Goal: Task Accomplishment & Management: Manage account settings

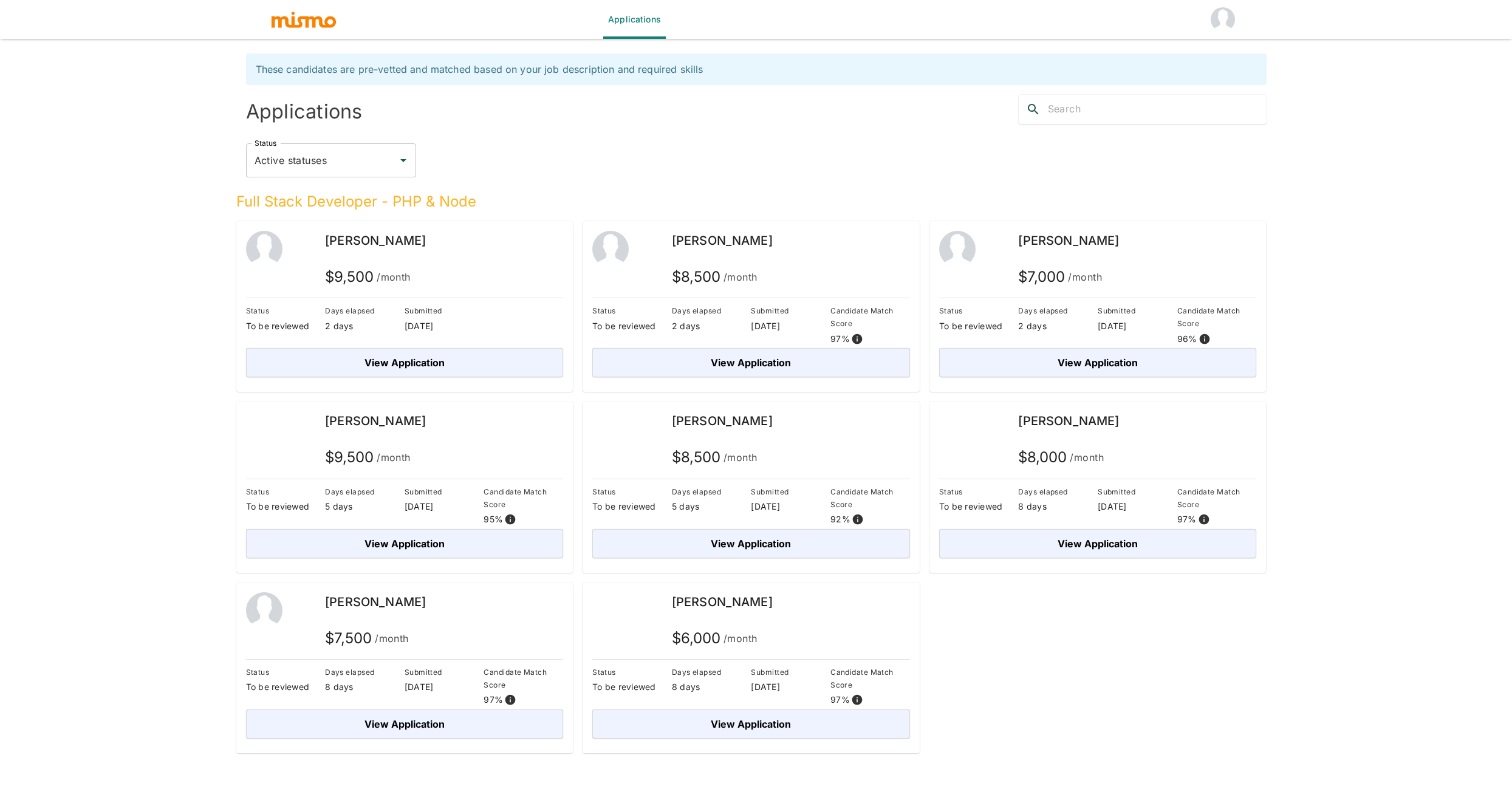
scroll to position [8, 0]
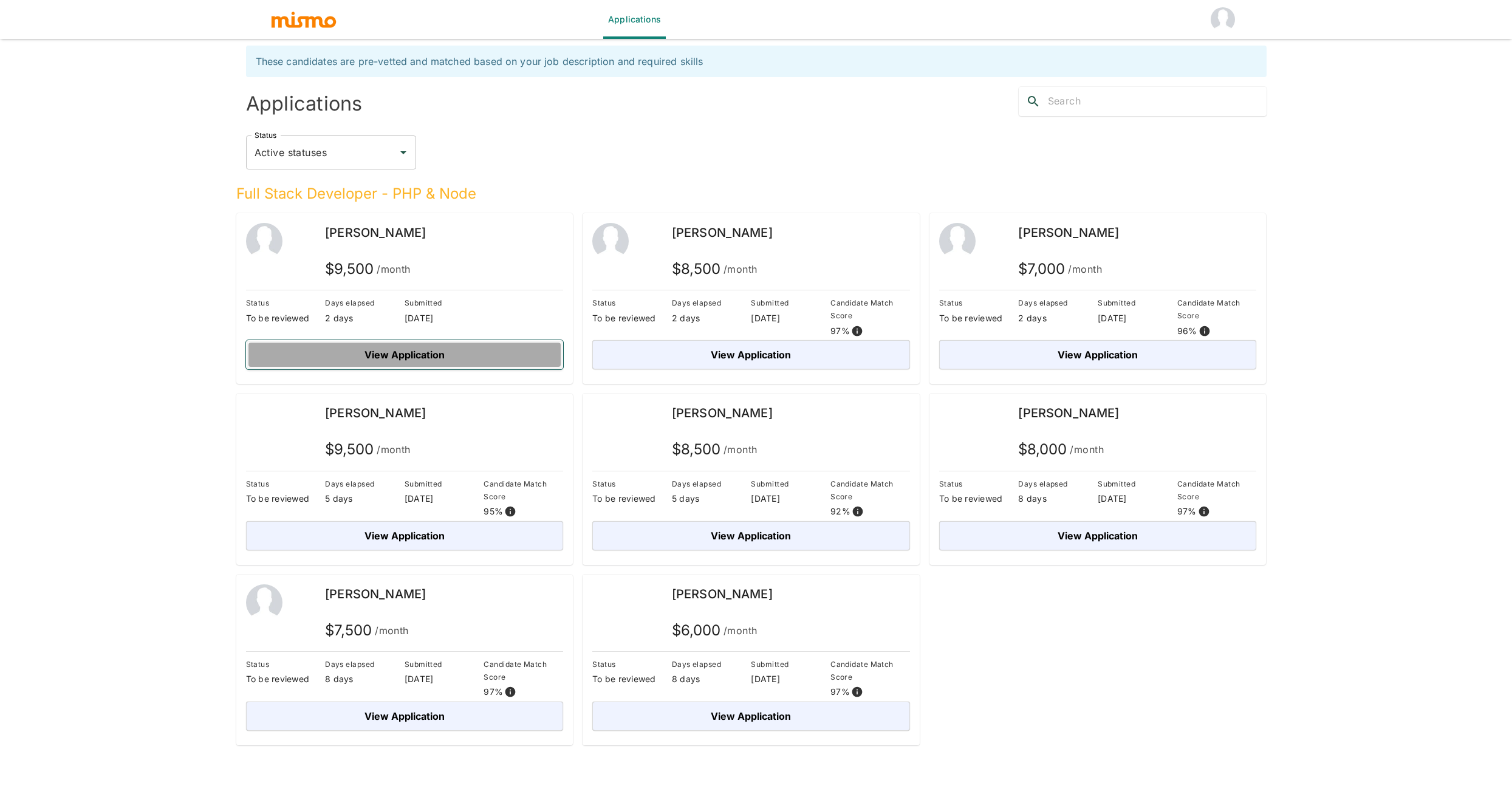
click at [402, 345] on button "View Application" at bounding box center [405, 354] width 317 height 29
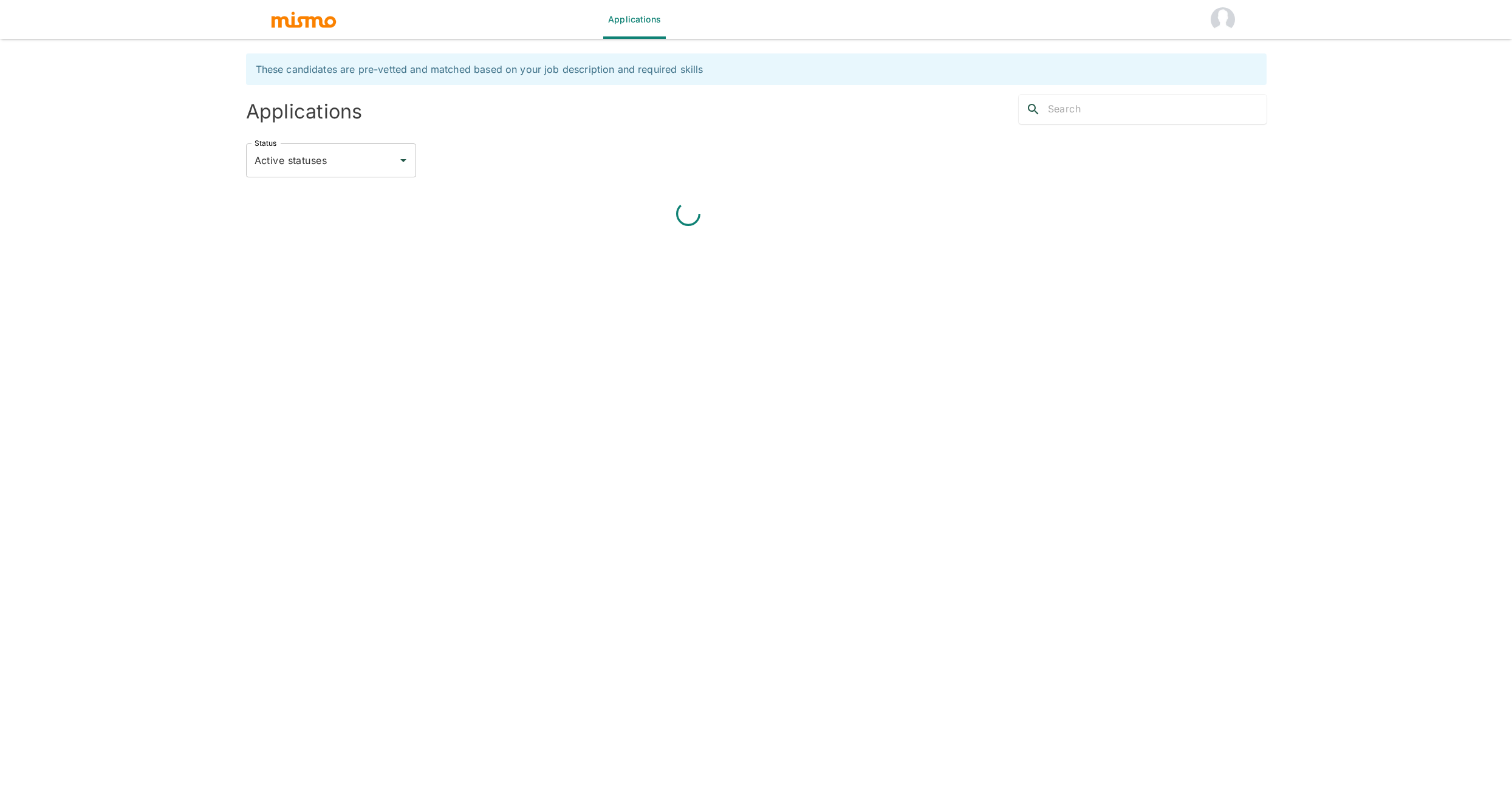
scroll to position [8, 0]
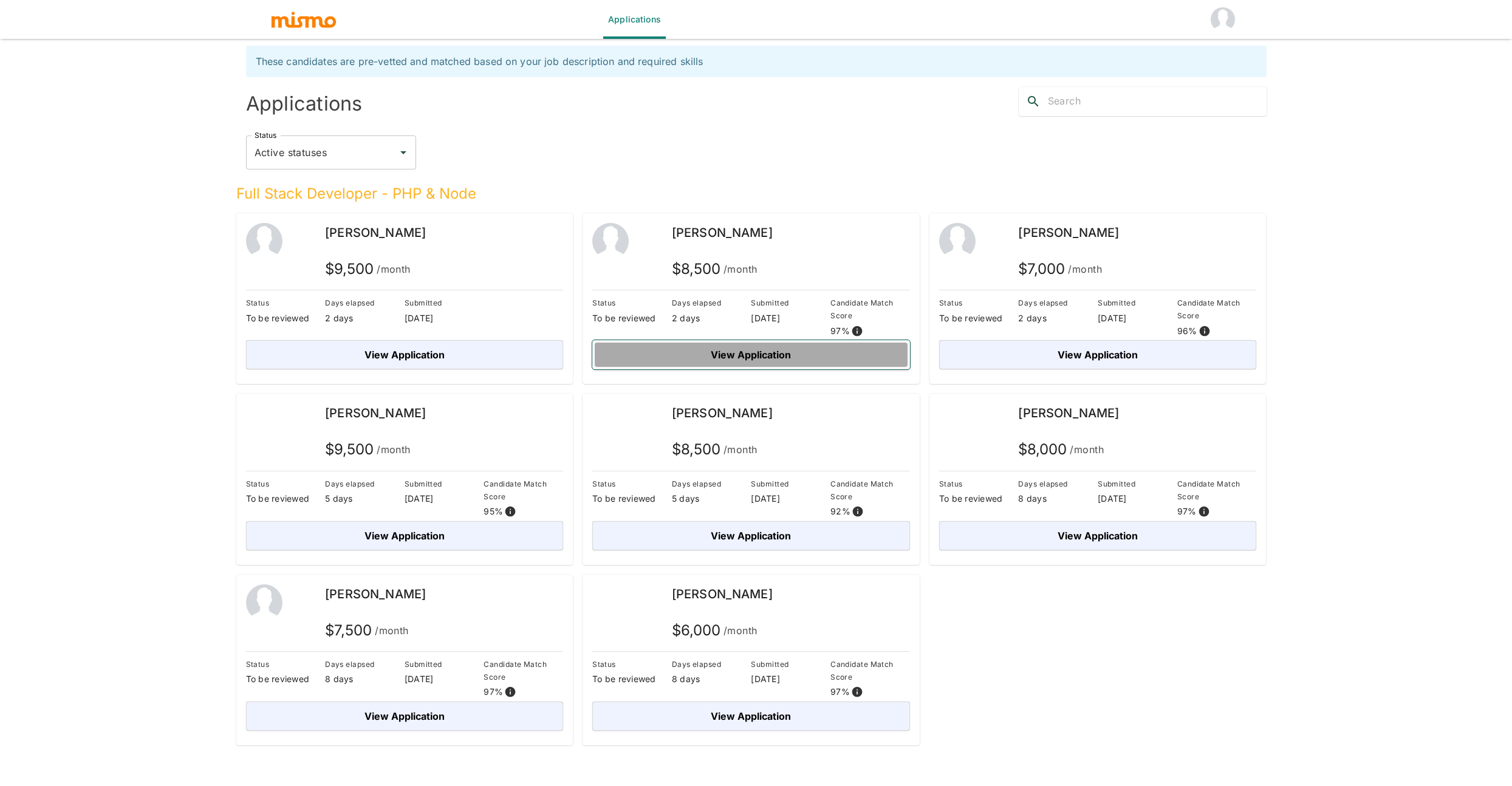
click at [710, 362] on button "View Application" at bounding box center [751, 354] width 317 height 29
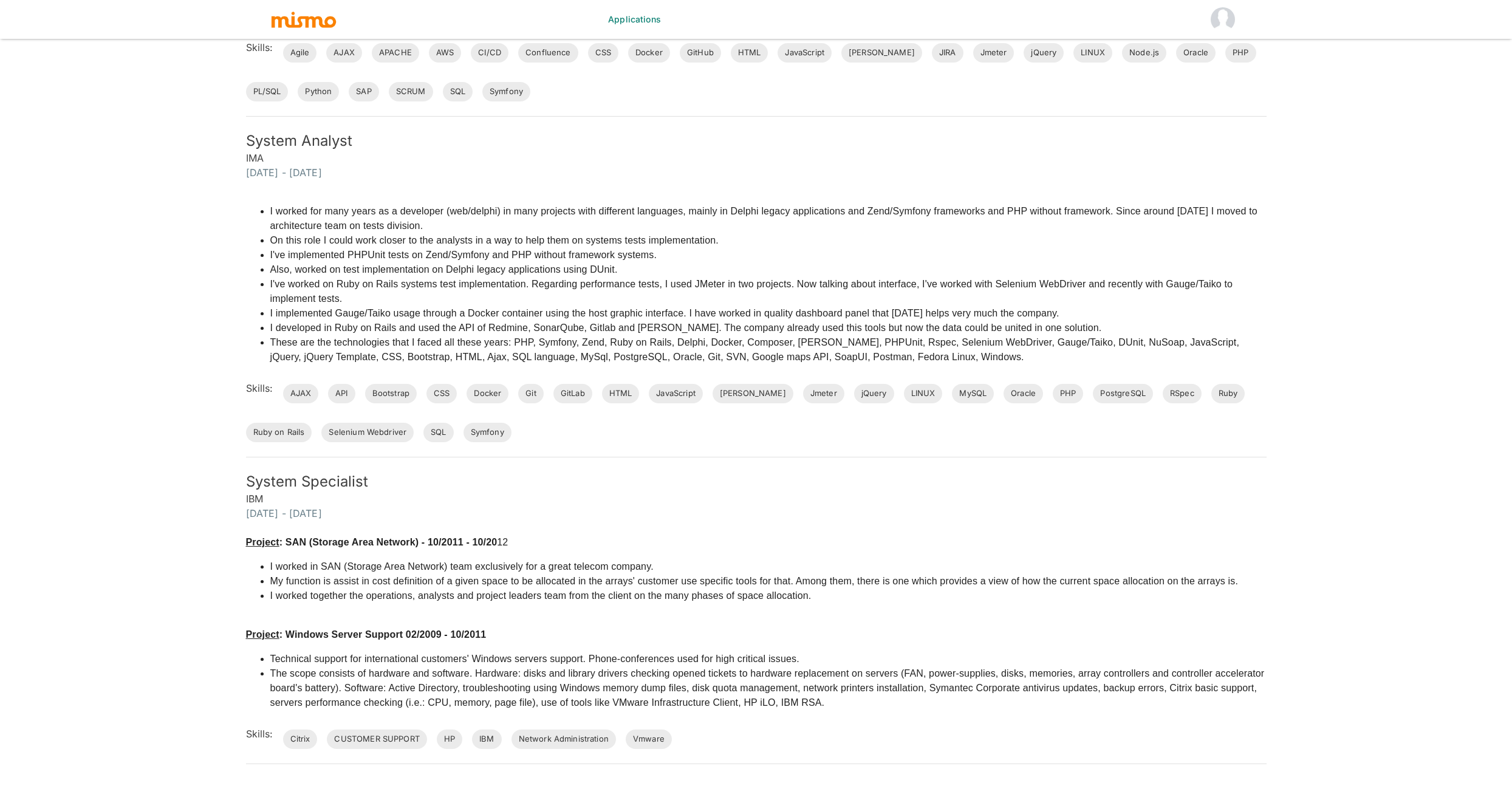
scroll to position [1064, 0]
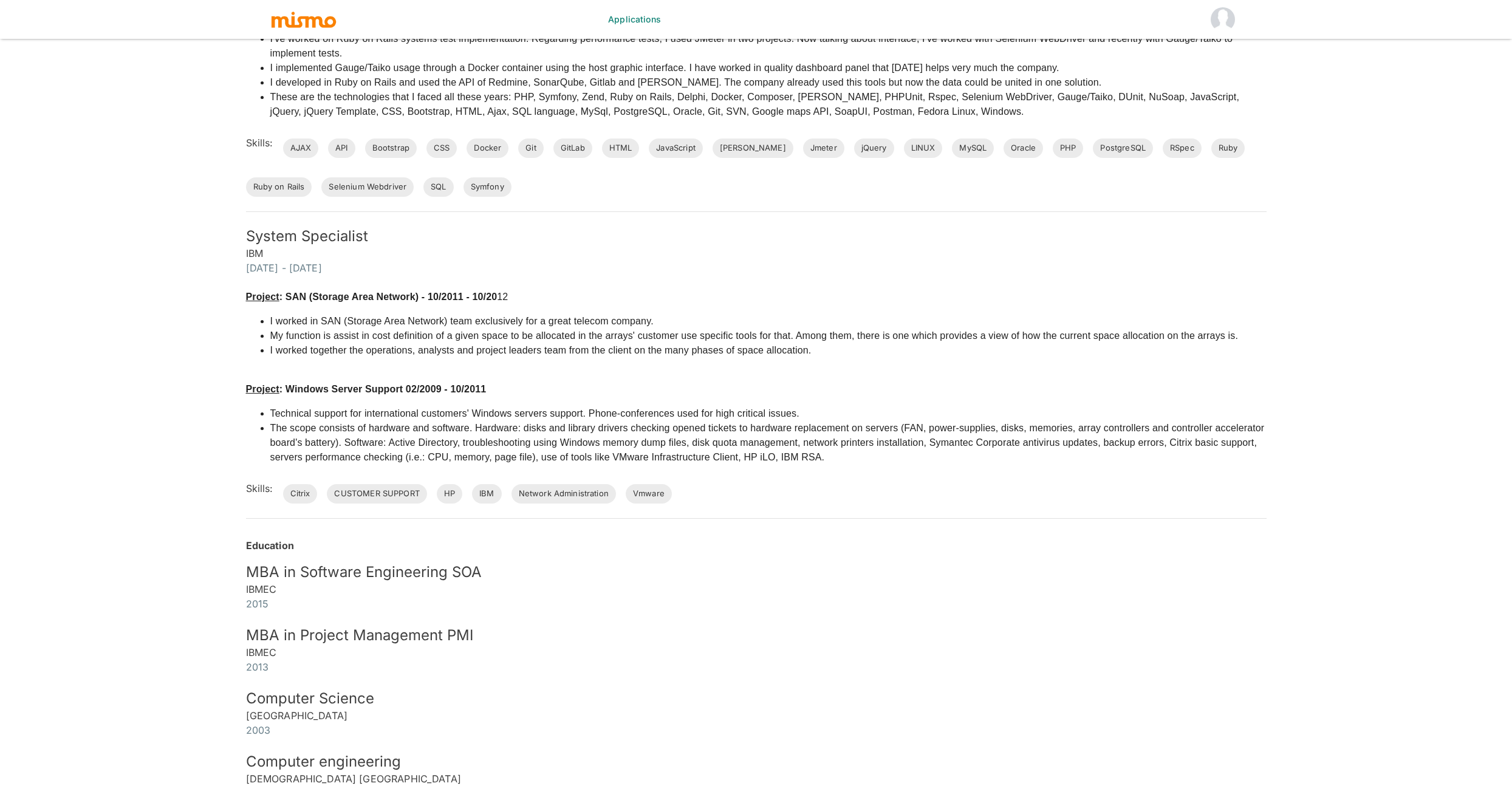
scroll to position [8, 0]
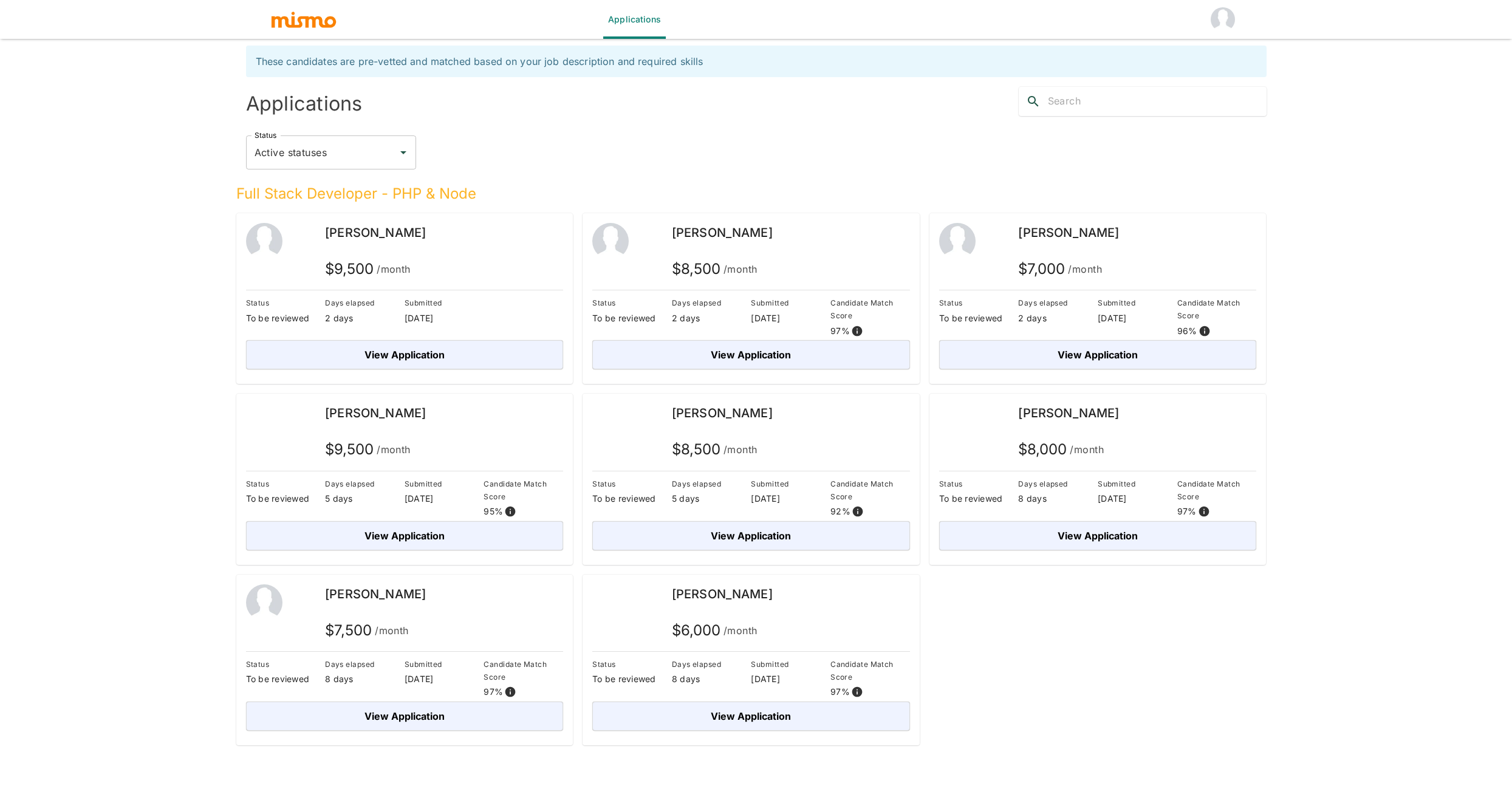
click at [1148, 644] on div "Full Stack Developer - PHP & Node [PERSON_NAME] $ 9,500 /month Status To be rev…" at bounding box center [747, 458] width 1040 height 576
click at [817, 352] on button "View Application" at bounding box center [751, 354] width 317 height 29
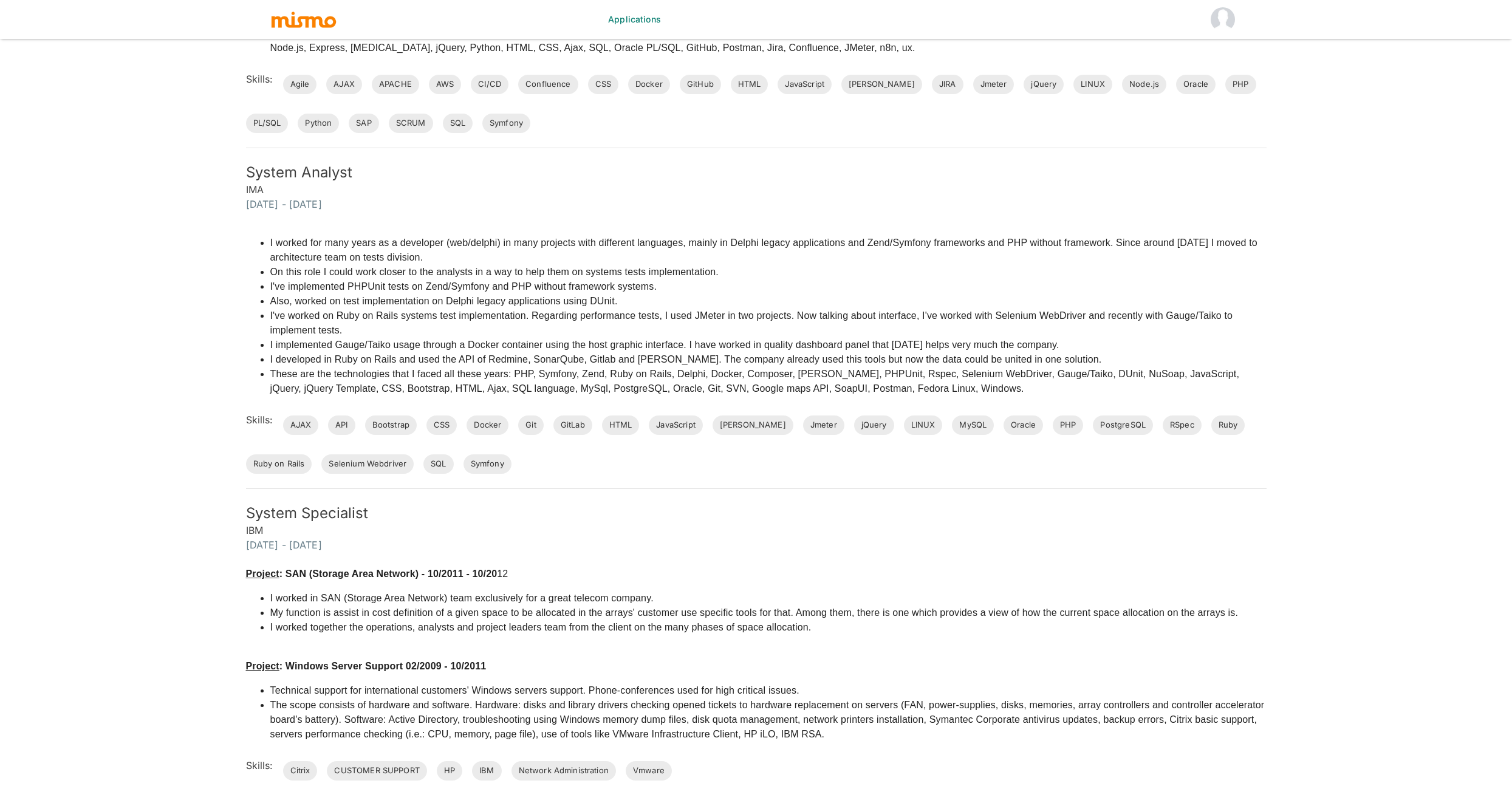
scroll to position [1064, 0]
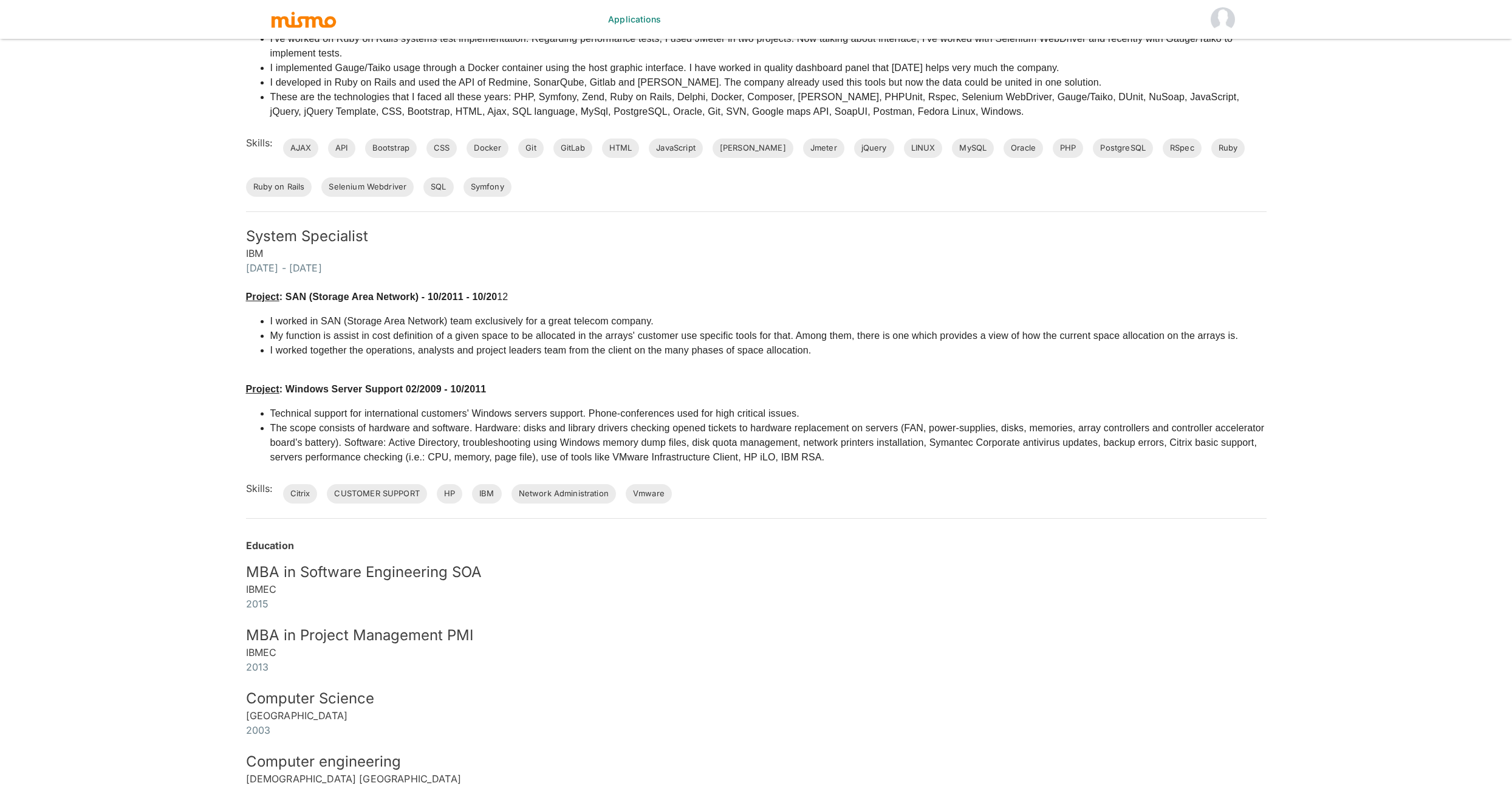
scroll to position [8, 0]
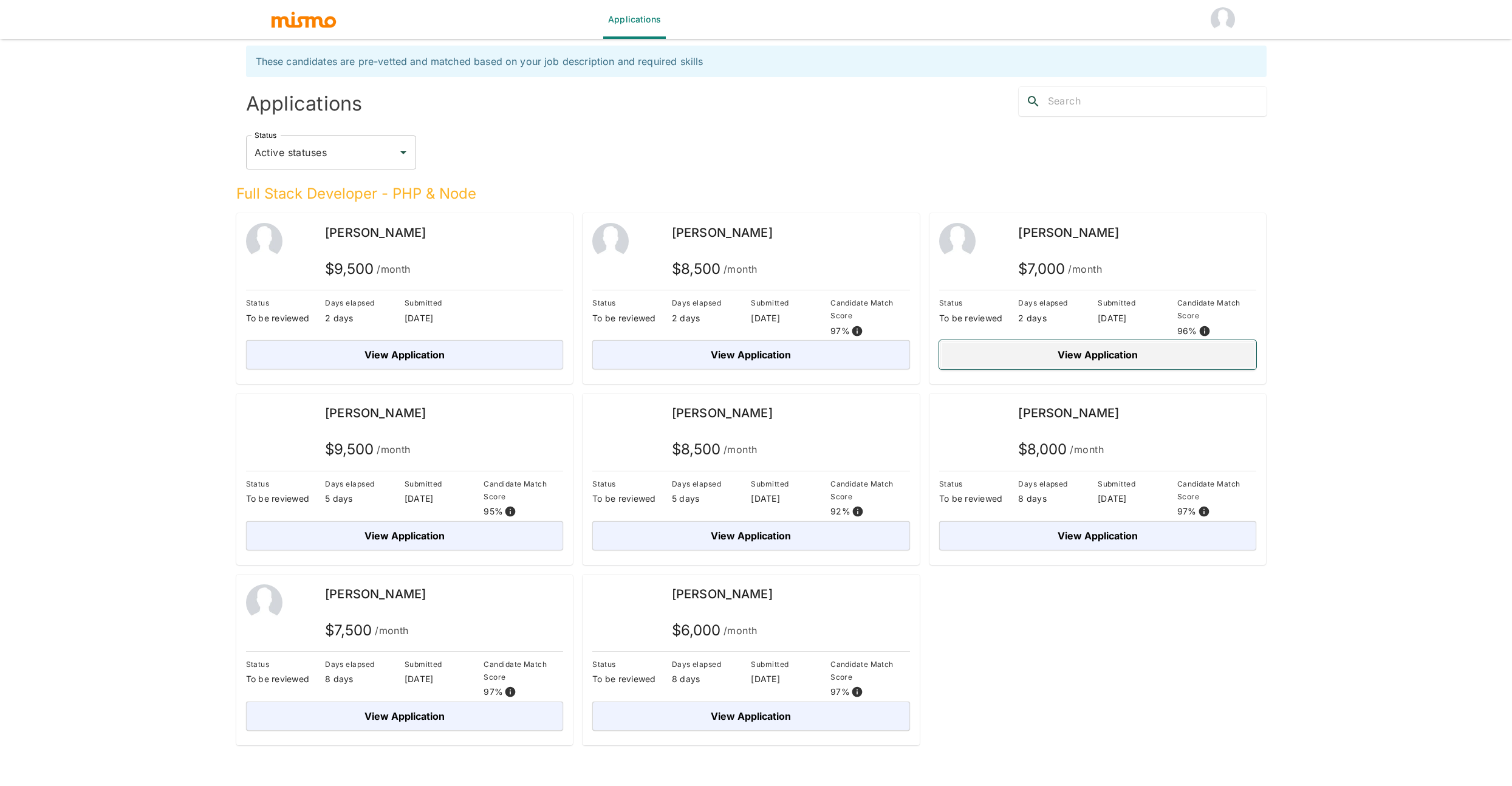
click at [980, 345] on button "View Application" at bounding box center [1098, 354] width 317 height 29
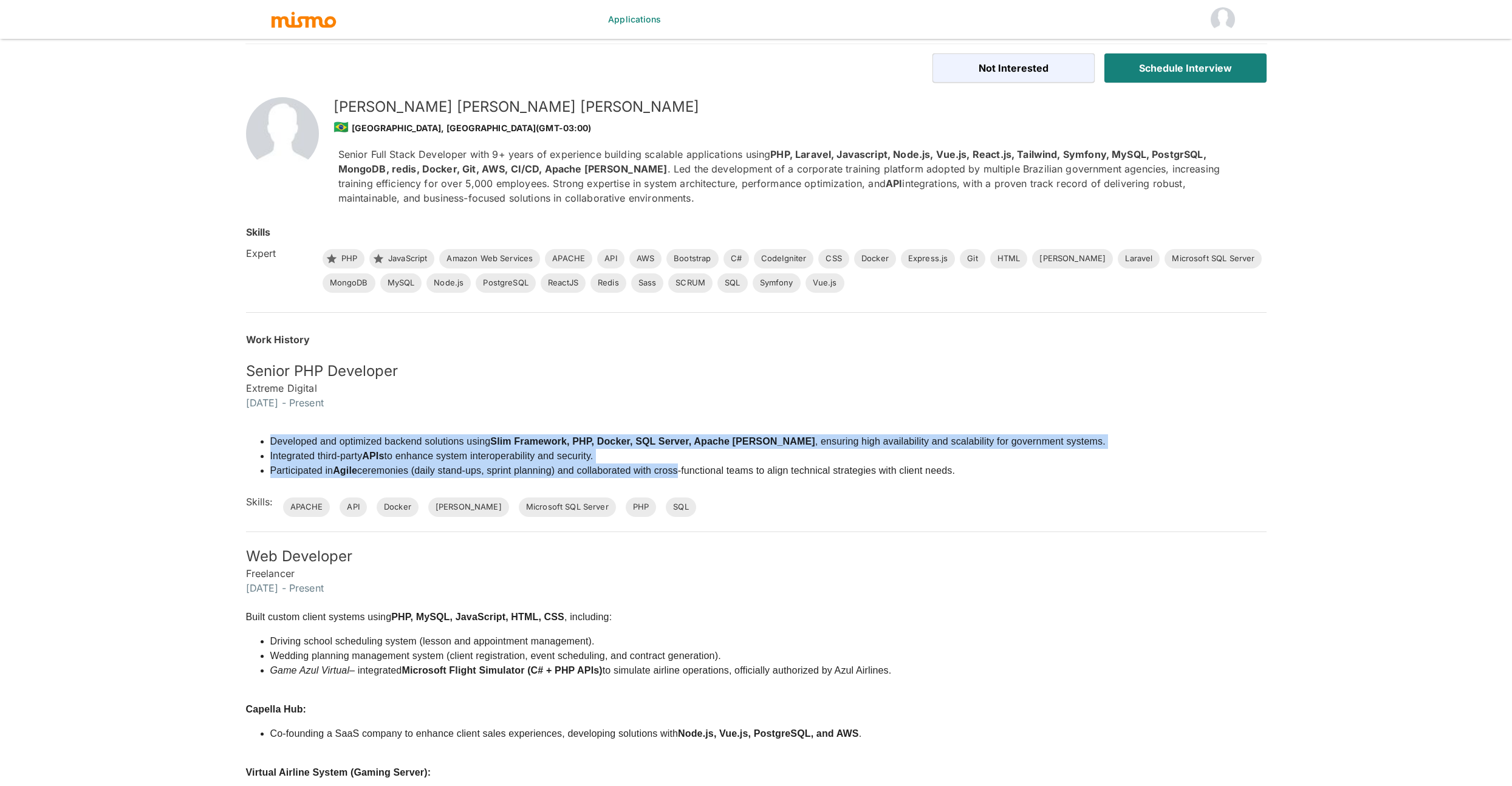
drag, startPoint x: 234, startPoint y: 447, endPoint x: 680, endPoint y: 470, distance: 446.6
click at [680, 470] on div "Developed and optimized backend solutions using Slim Framework, PHP, Docker, SQ…" at bounding box center [748, 464] width 1035 height 107
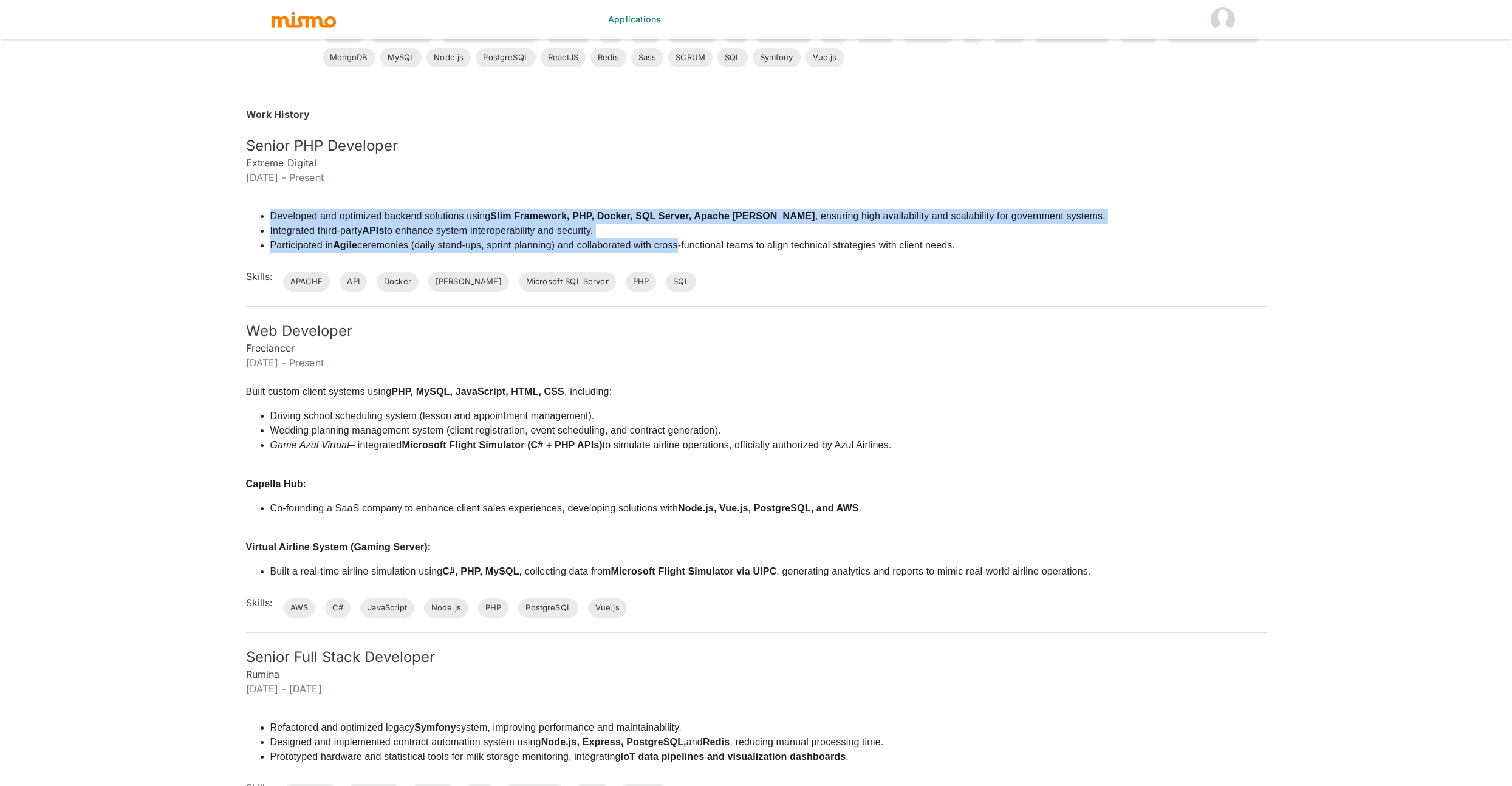
scroll to position [330, 0]
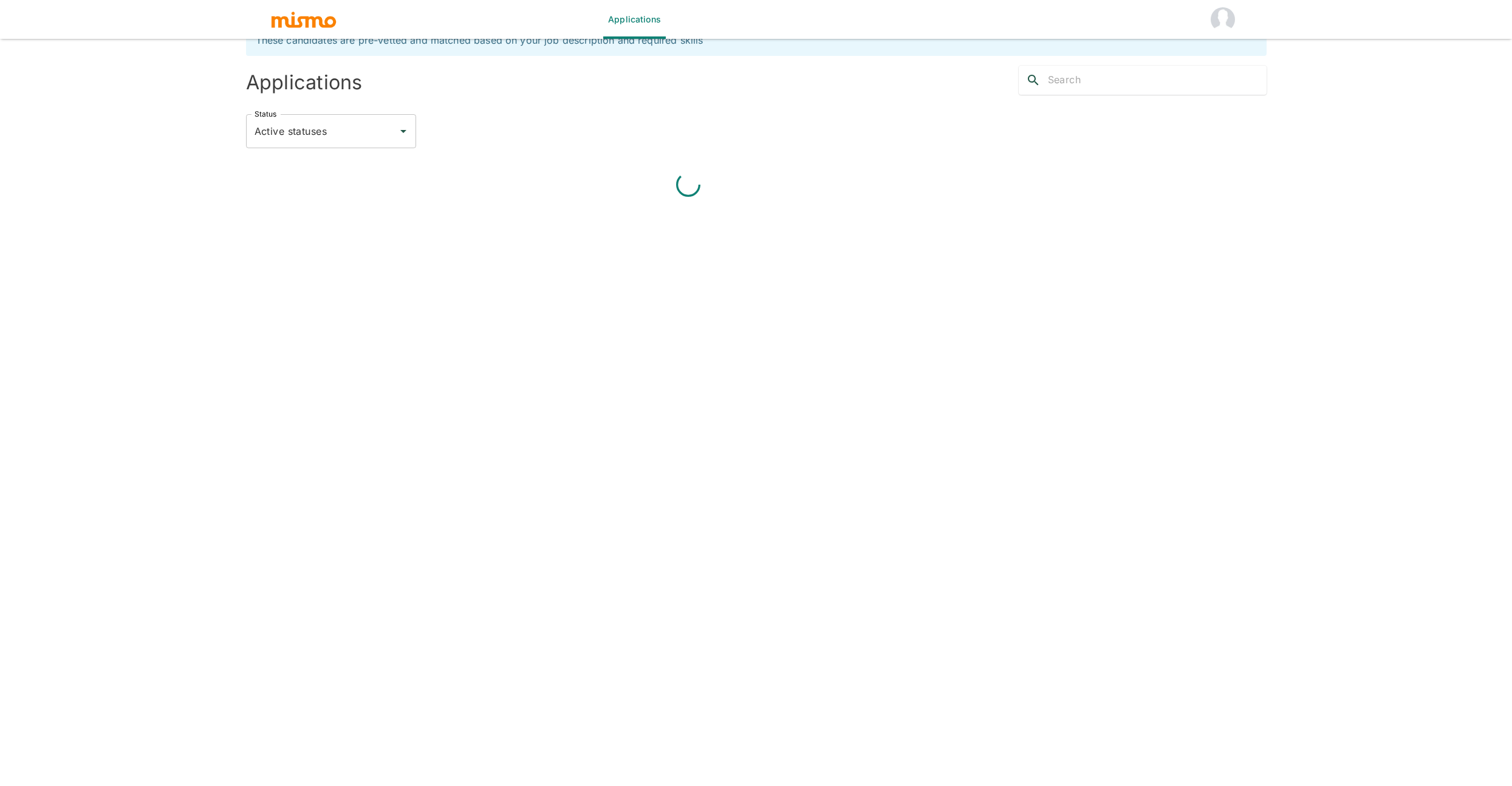
scroll to position [8, 0]
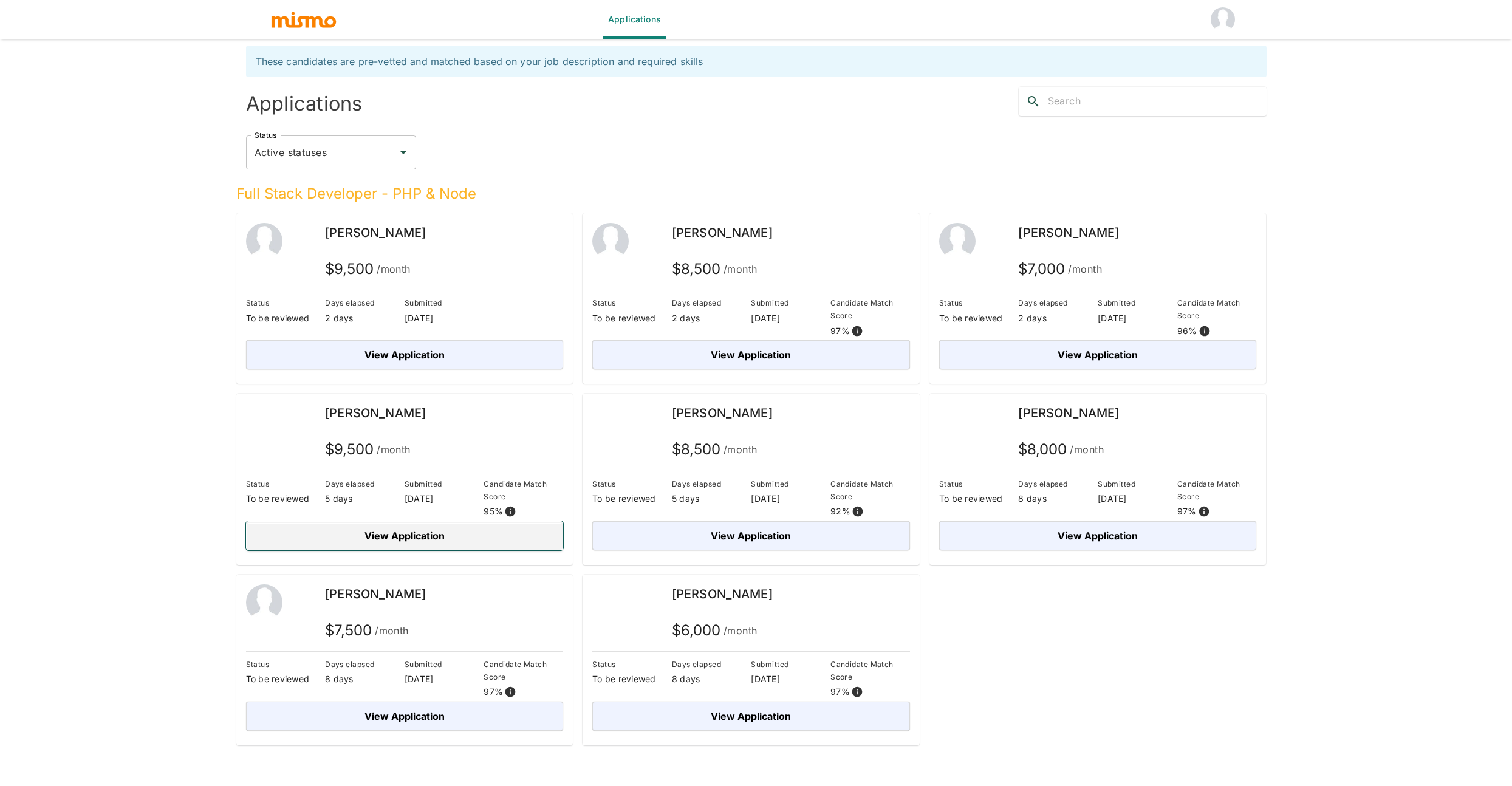
click at [368, 527] on button "View Application" at bounding box center [405, 535] width 317 height 29
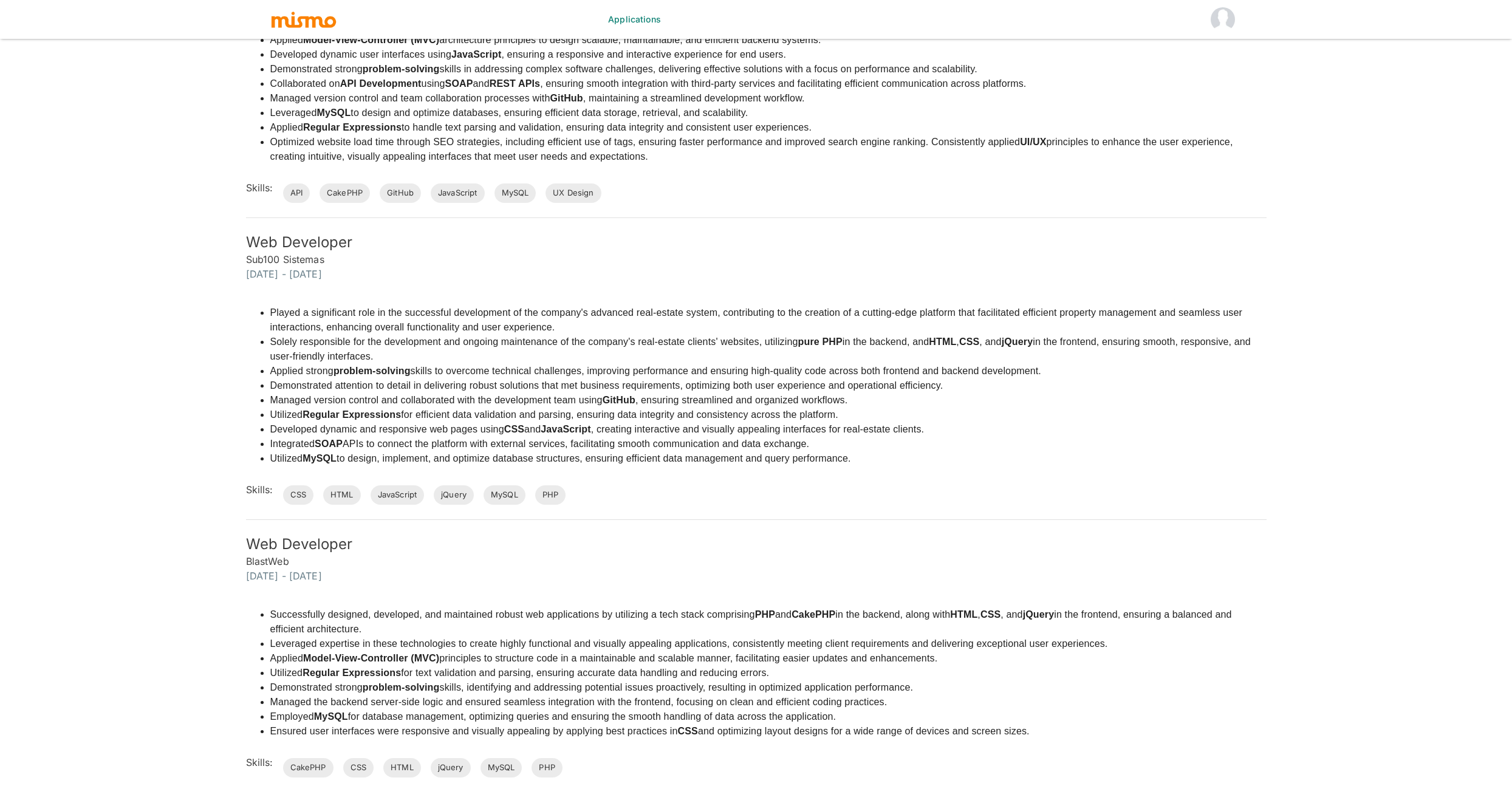
scroll to position [1936, 0]
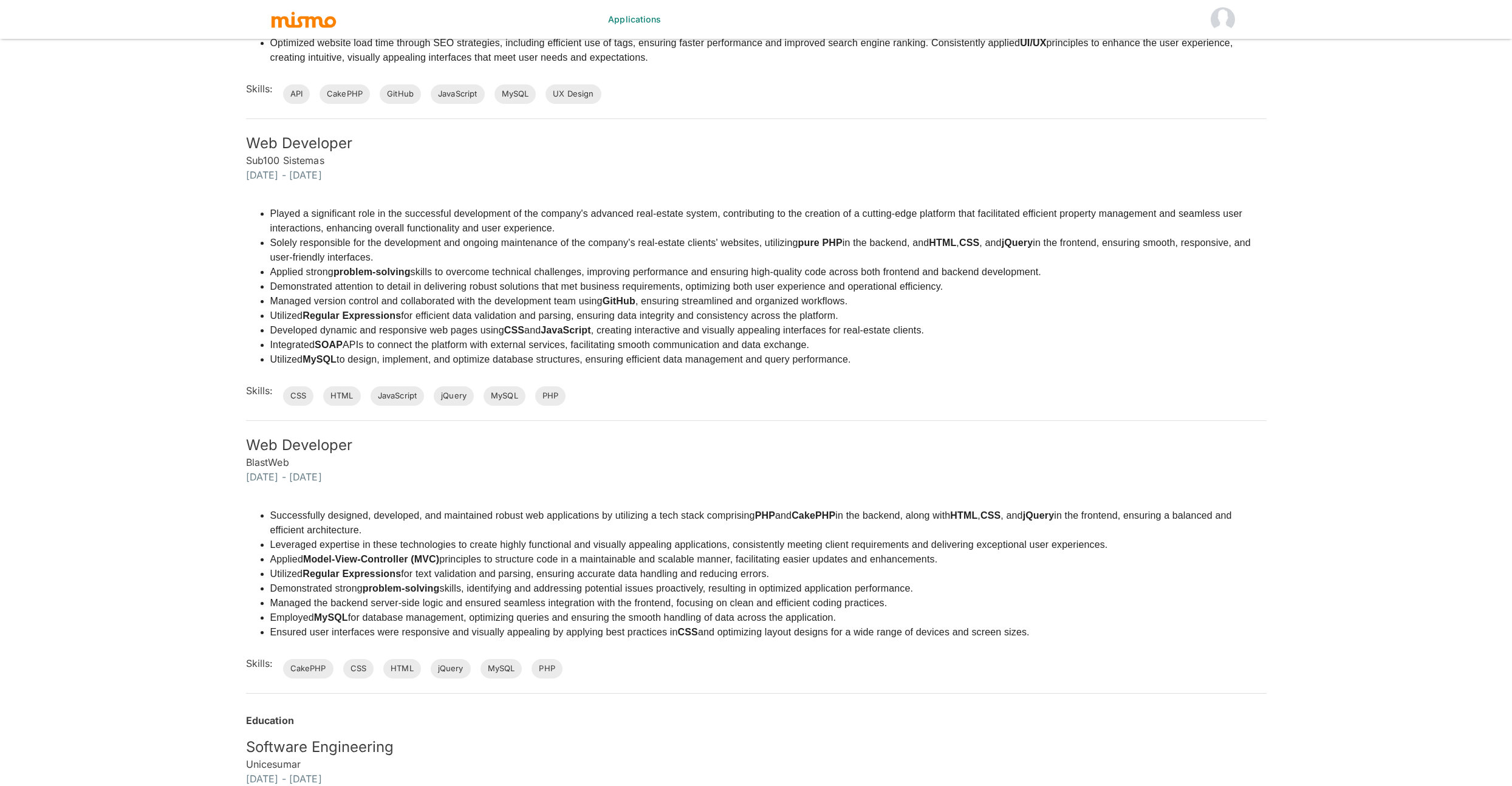
scroll to position [8, 0]
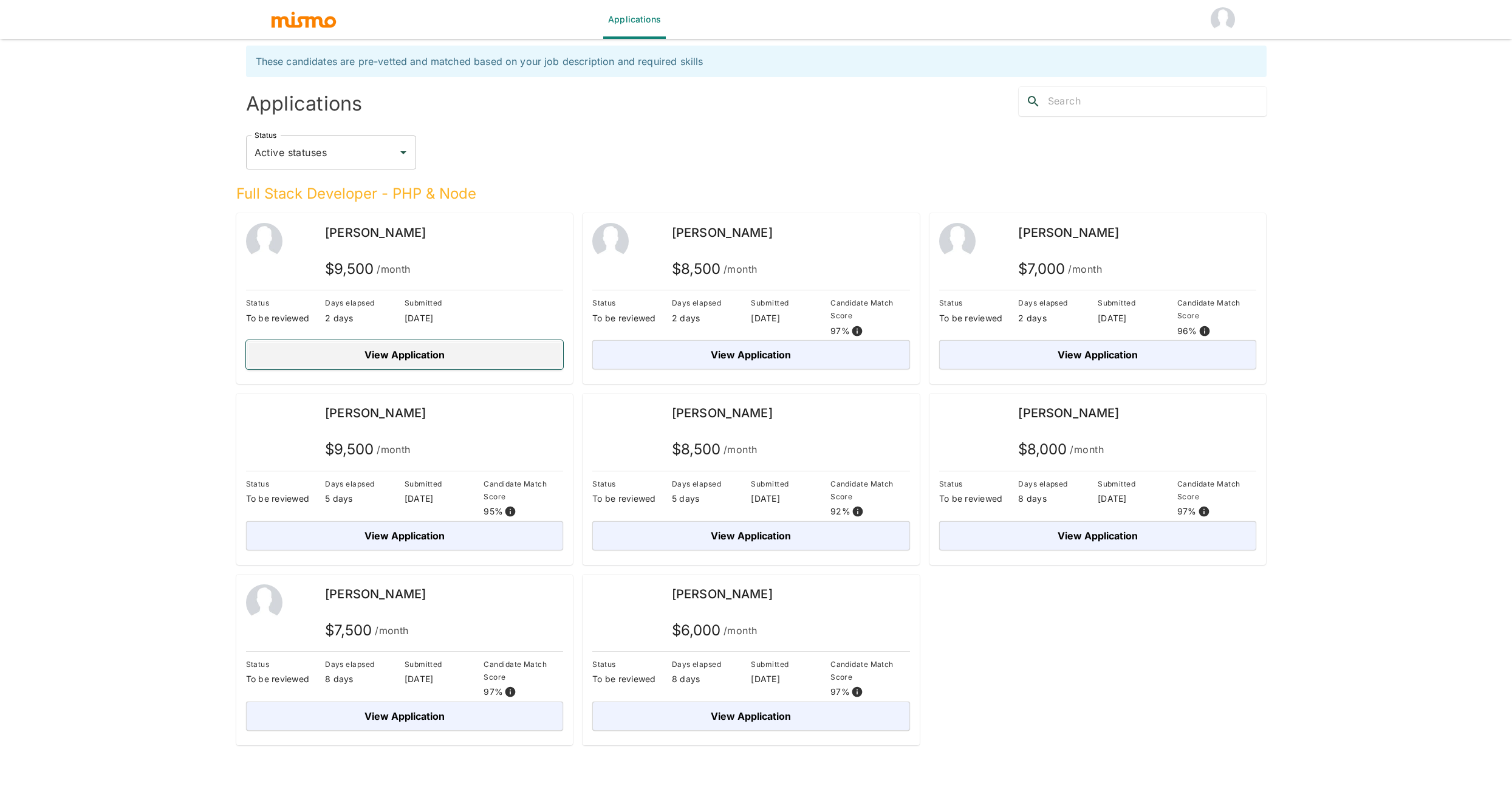
click at [365, 353] on button "View Application" at bounding box center [405, 354] width 317 height 29
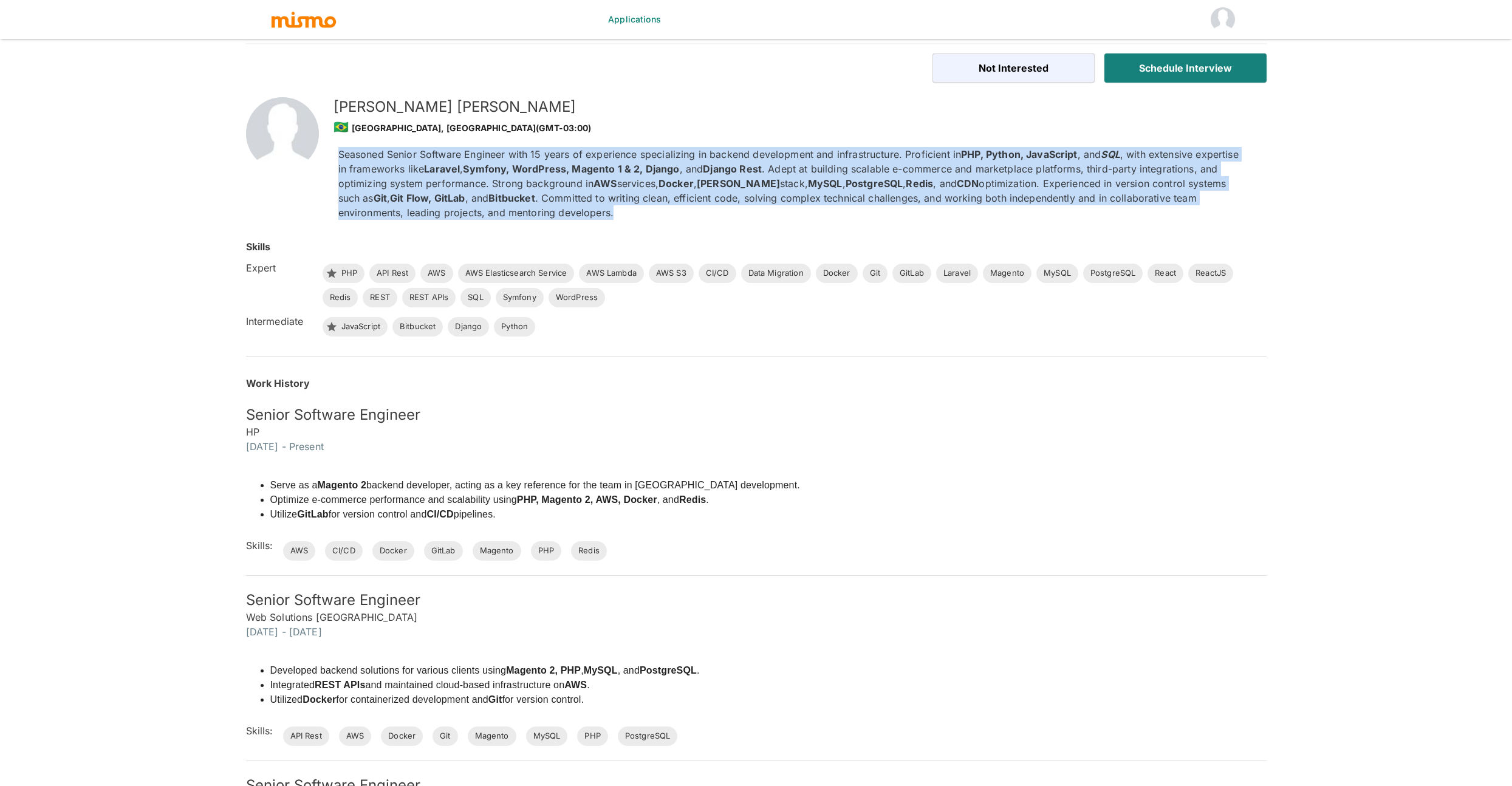
drag, startPoint x: 361, startPoint y: 151, endPoint x: 641, endPoint y: 219, distance: 288.1
click at [641, 219] on div "Seasoned Senior Software Engineer with 15 years of experience specializing in b…" at bounding box center [788, 178] width 918 height 82
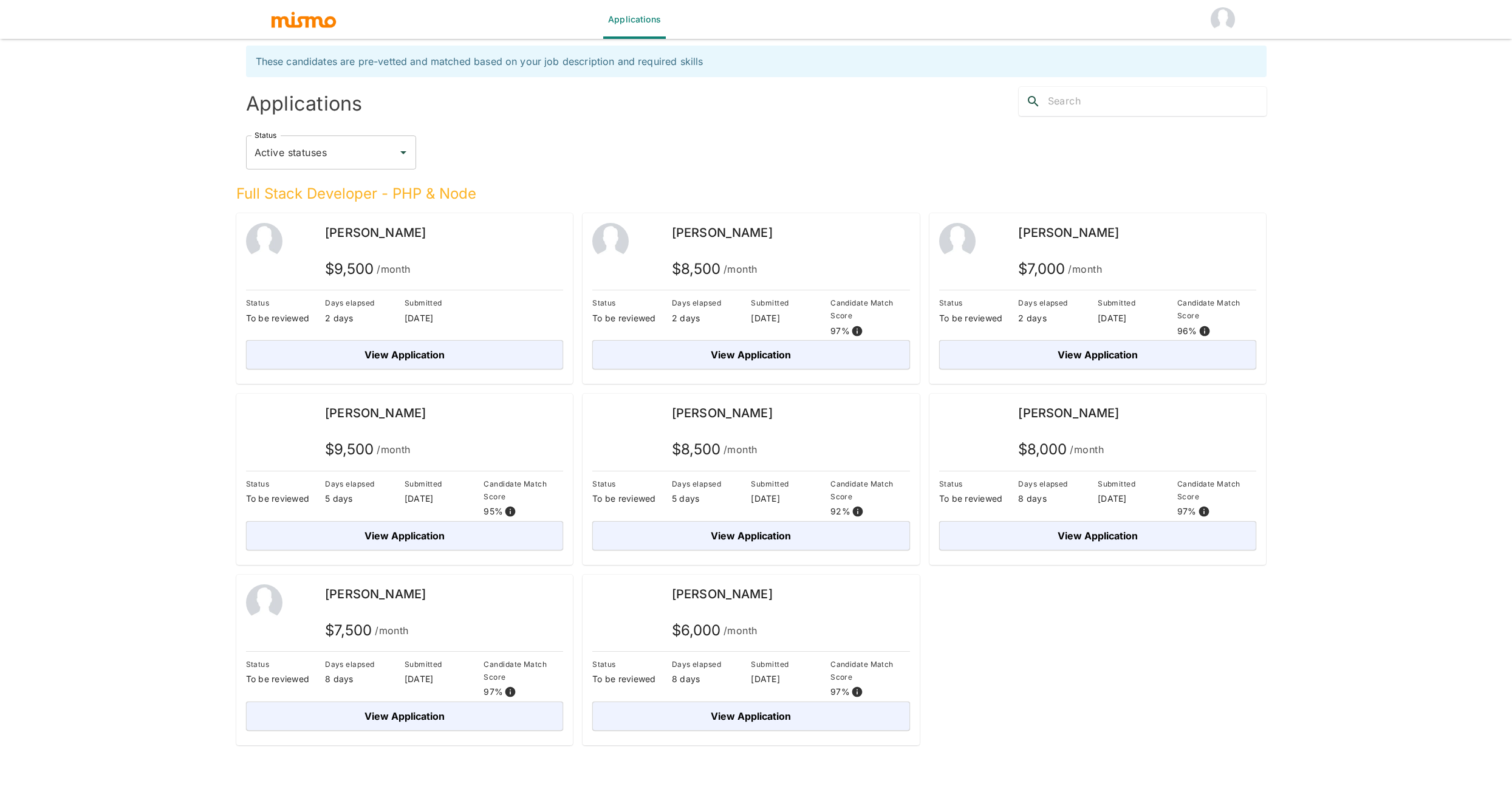
scroll to position [29, 0]
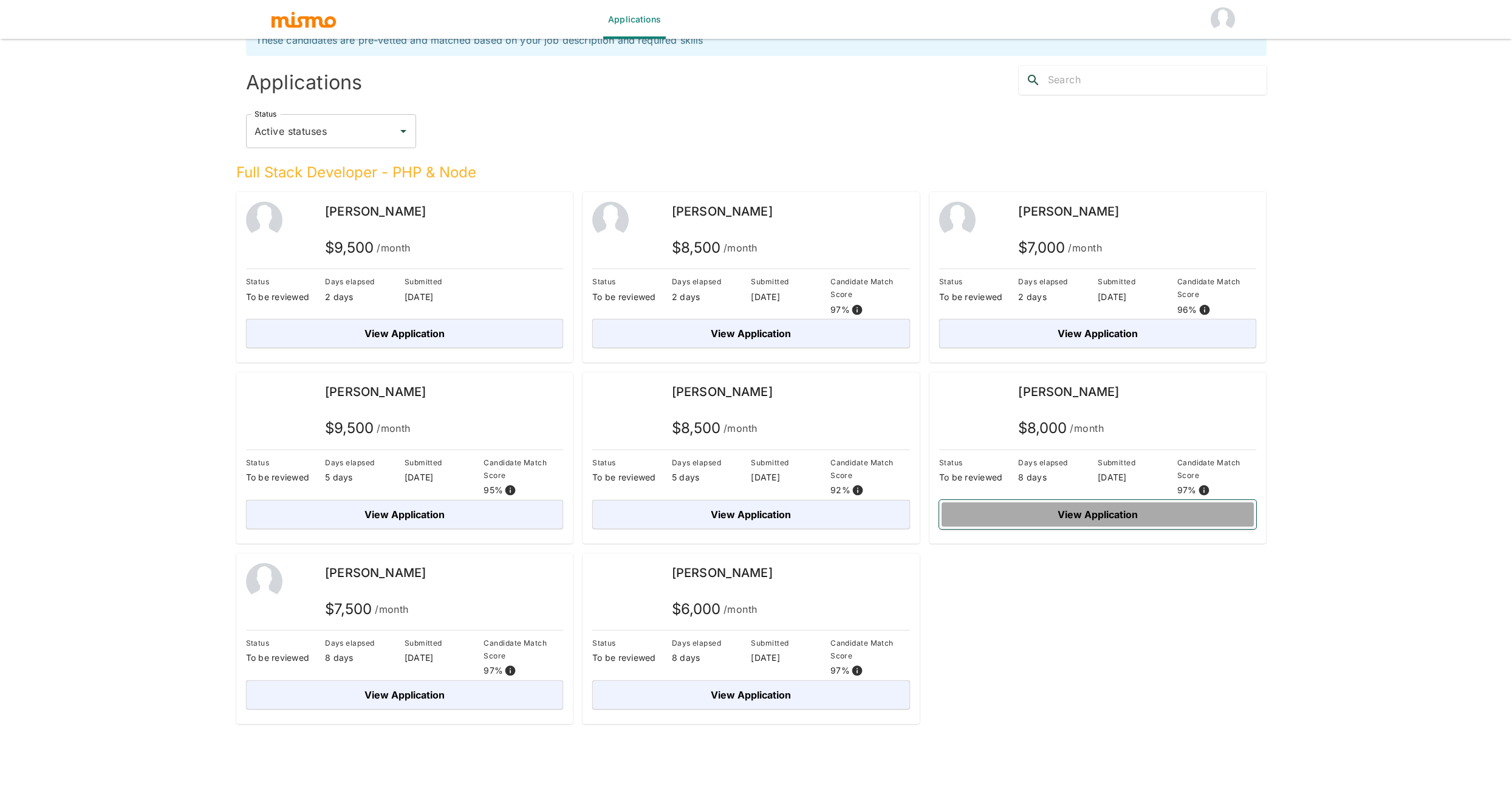
click at [1083, 521] on button "View Application" at bounding box center [1098, 514] width 317 height 29
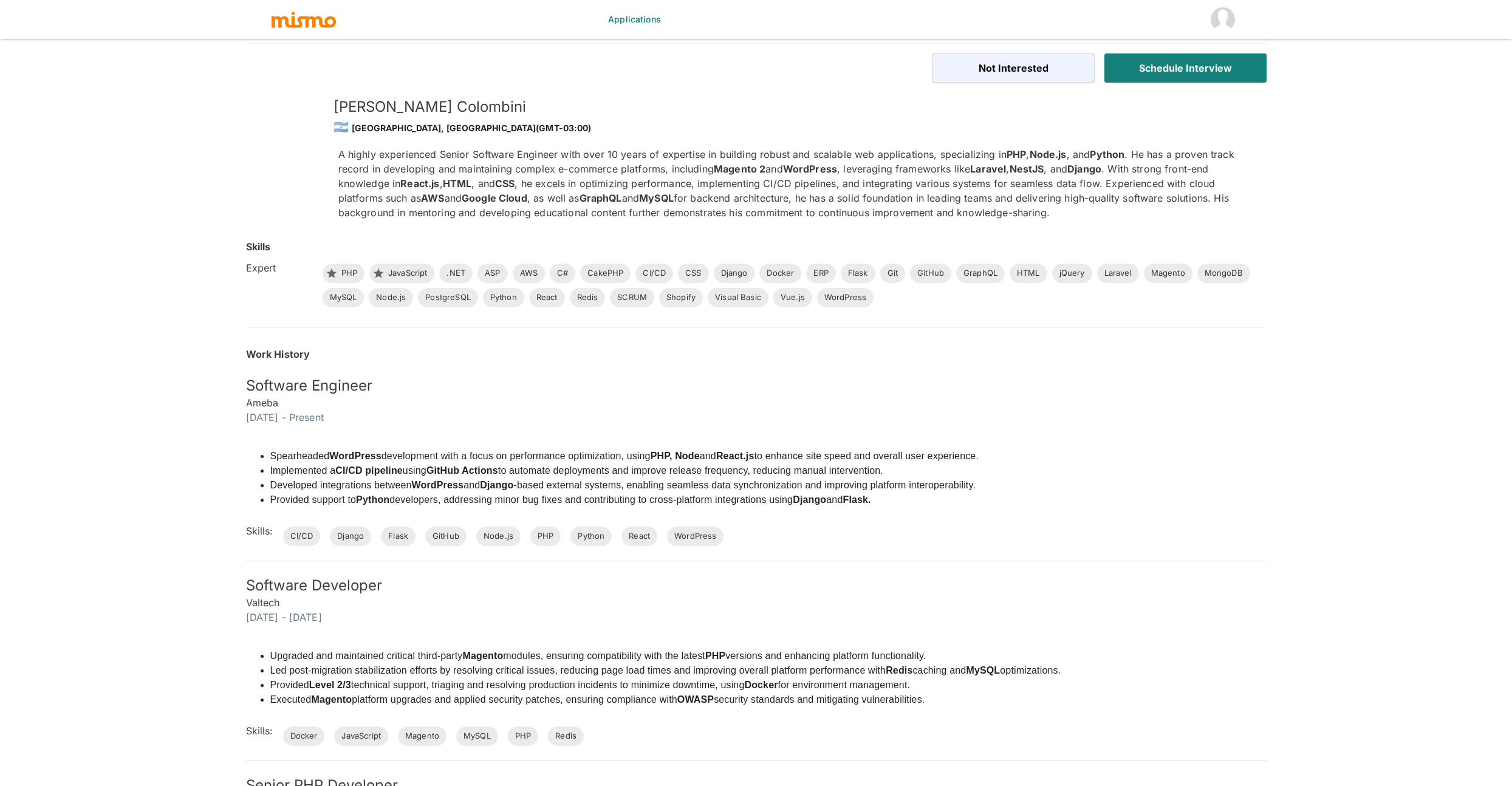
scroll to position [159, 0]
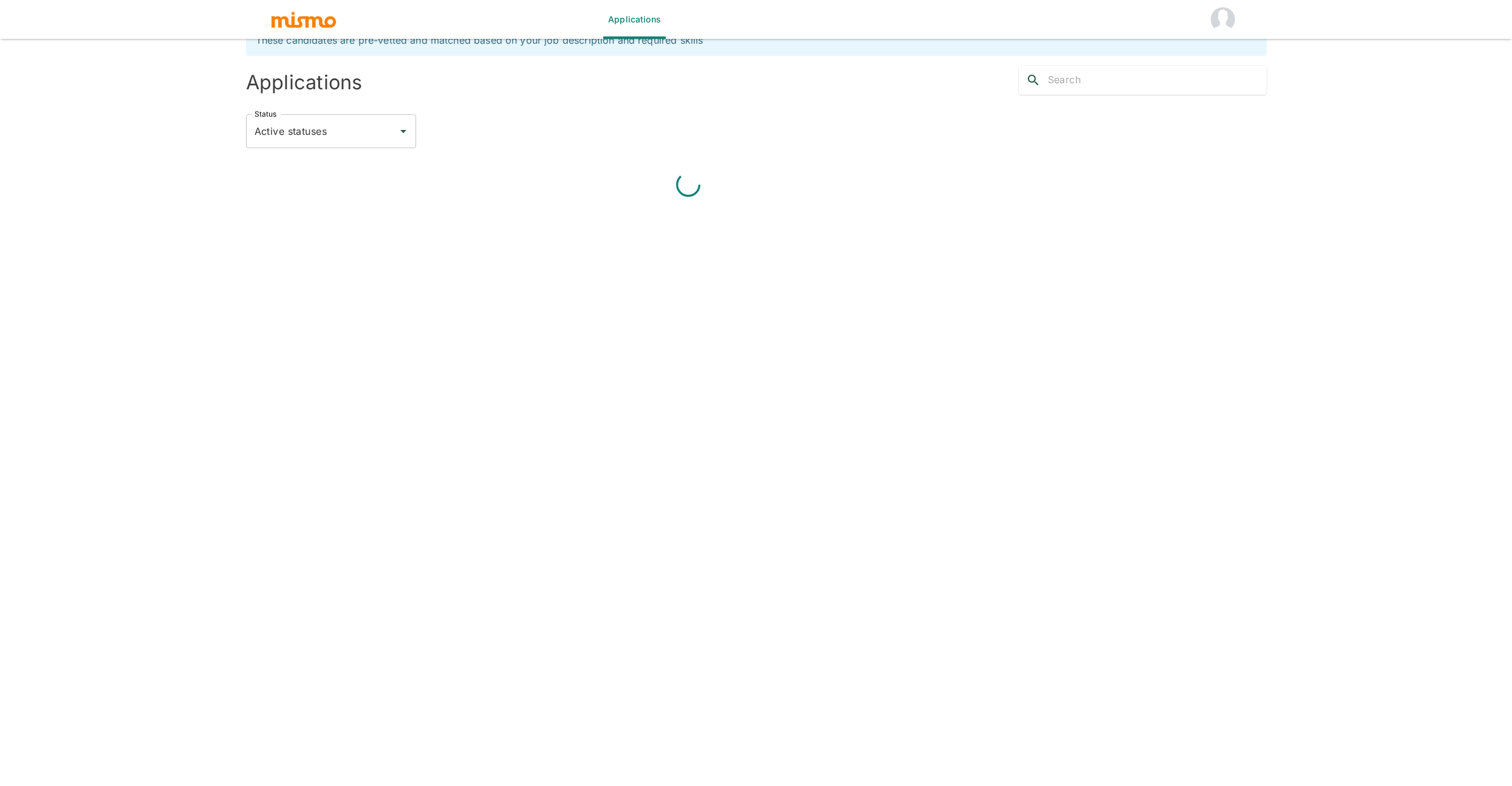
scroll to position [29, 0]
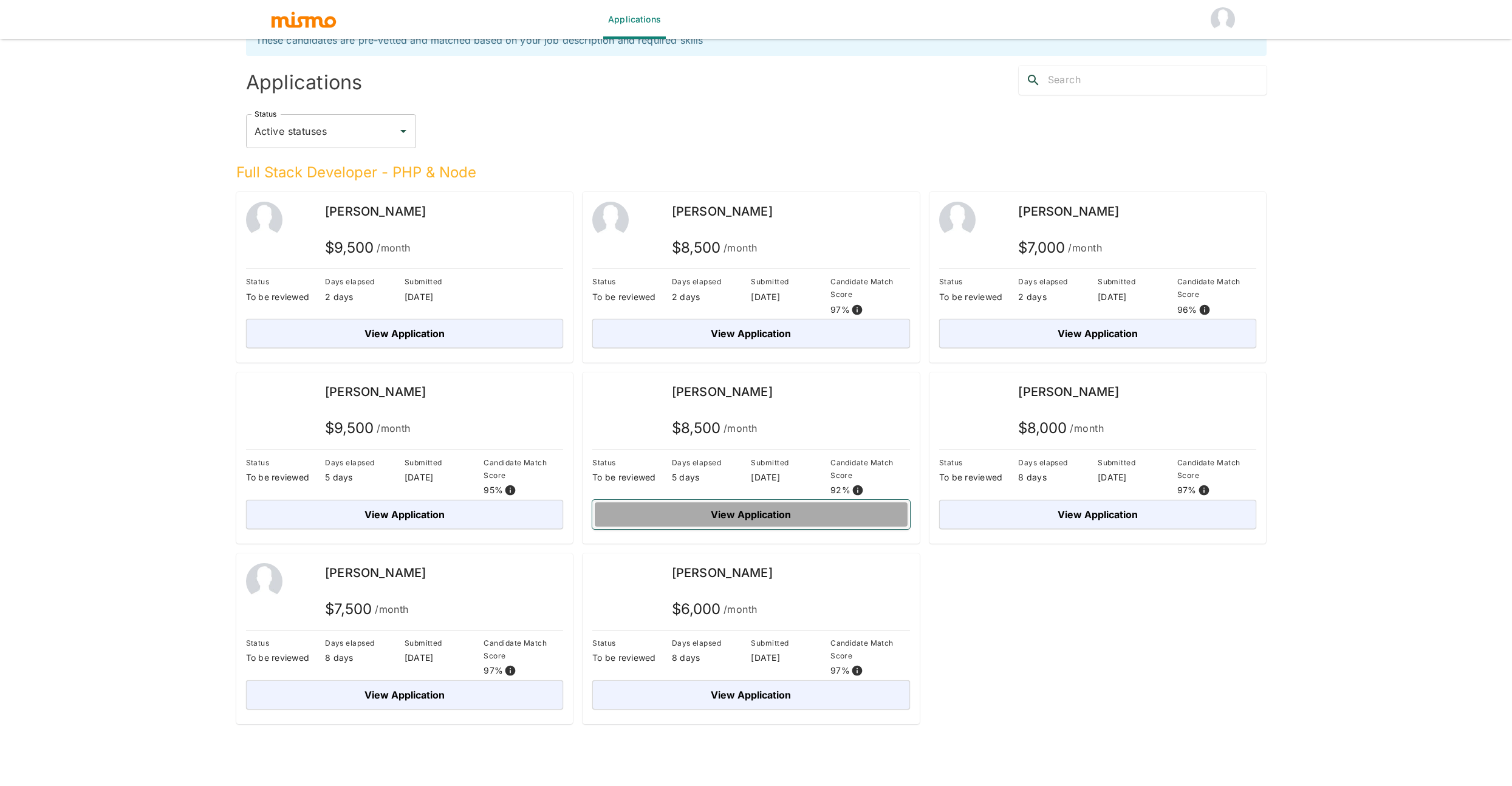
click at [715, 515] on button "View Application" at bounding box center [751, 514] width 317 height 29
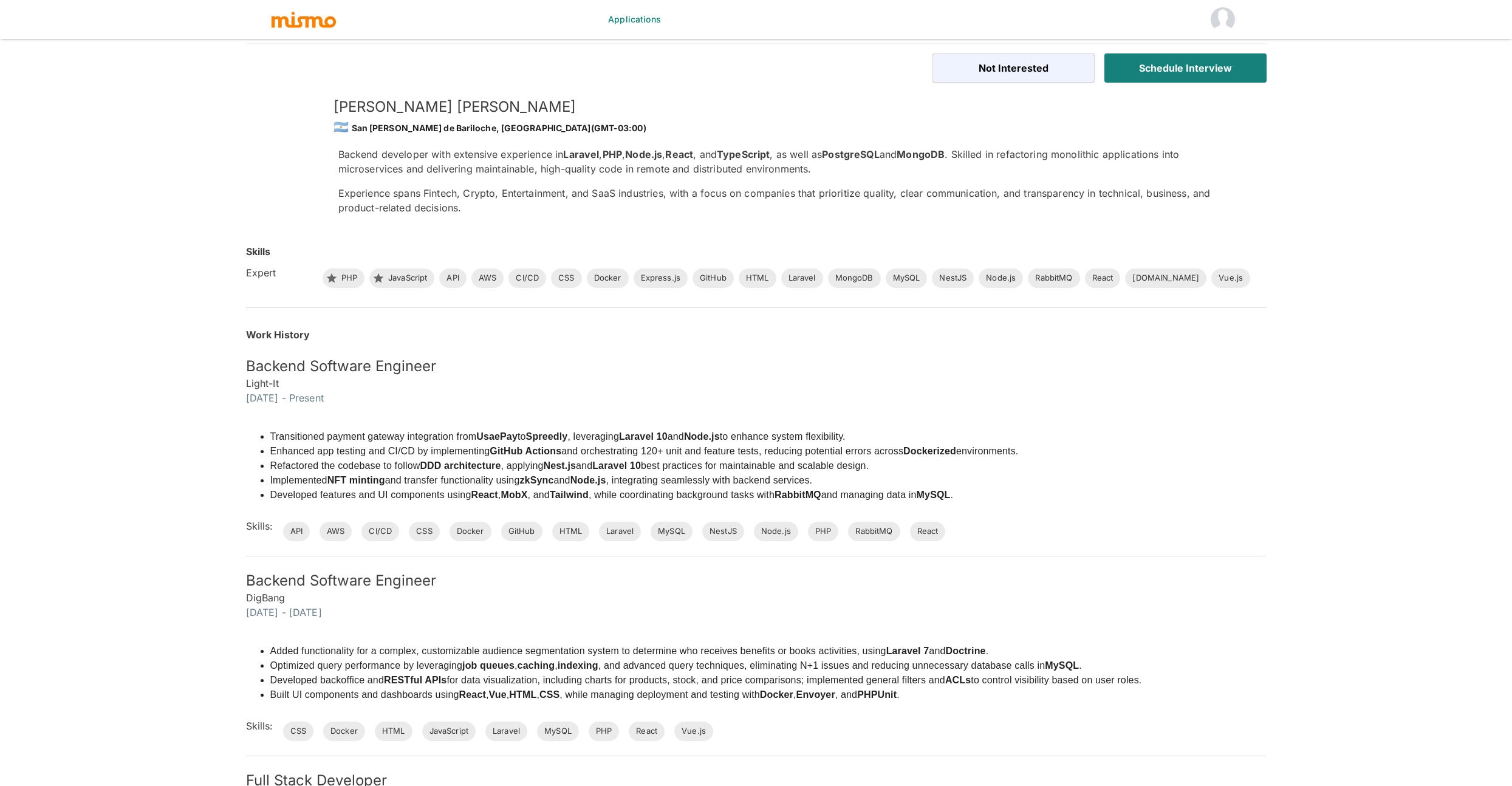
scroll to position [29, 0]
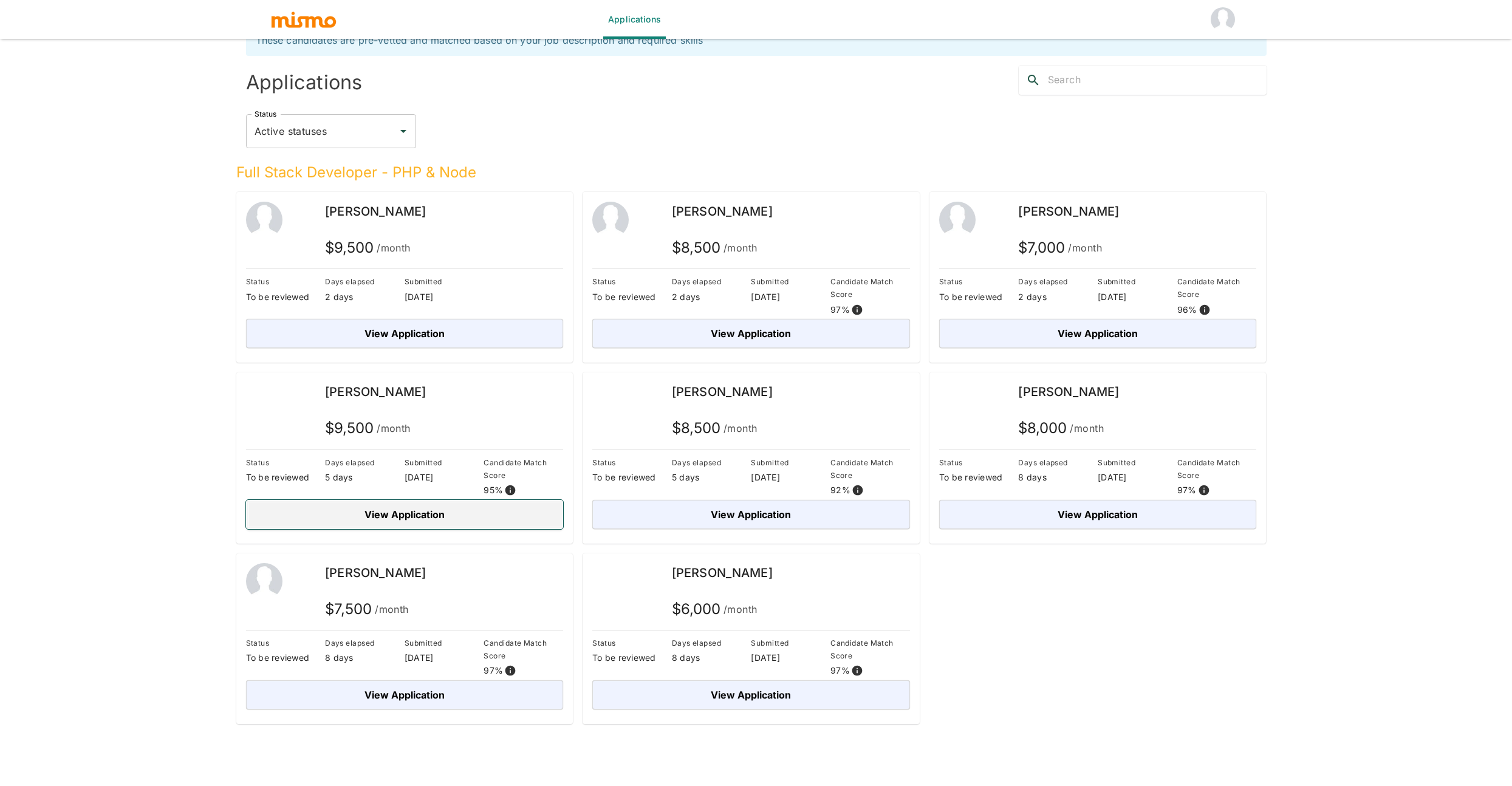
click at [429, 511] on button "View Application" at bounding box center [405, 514] width 317 height 29
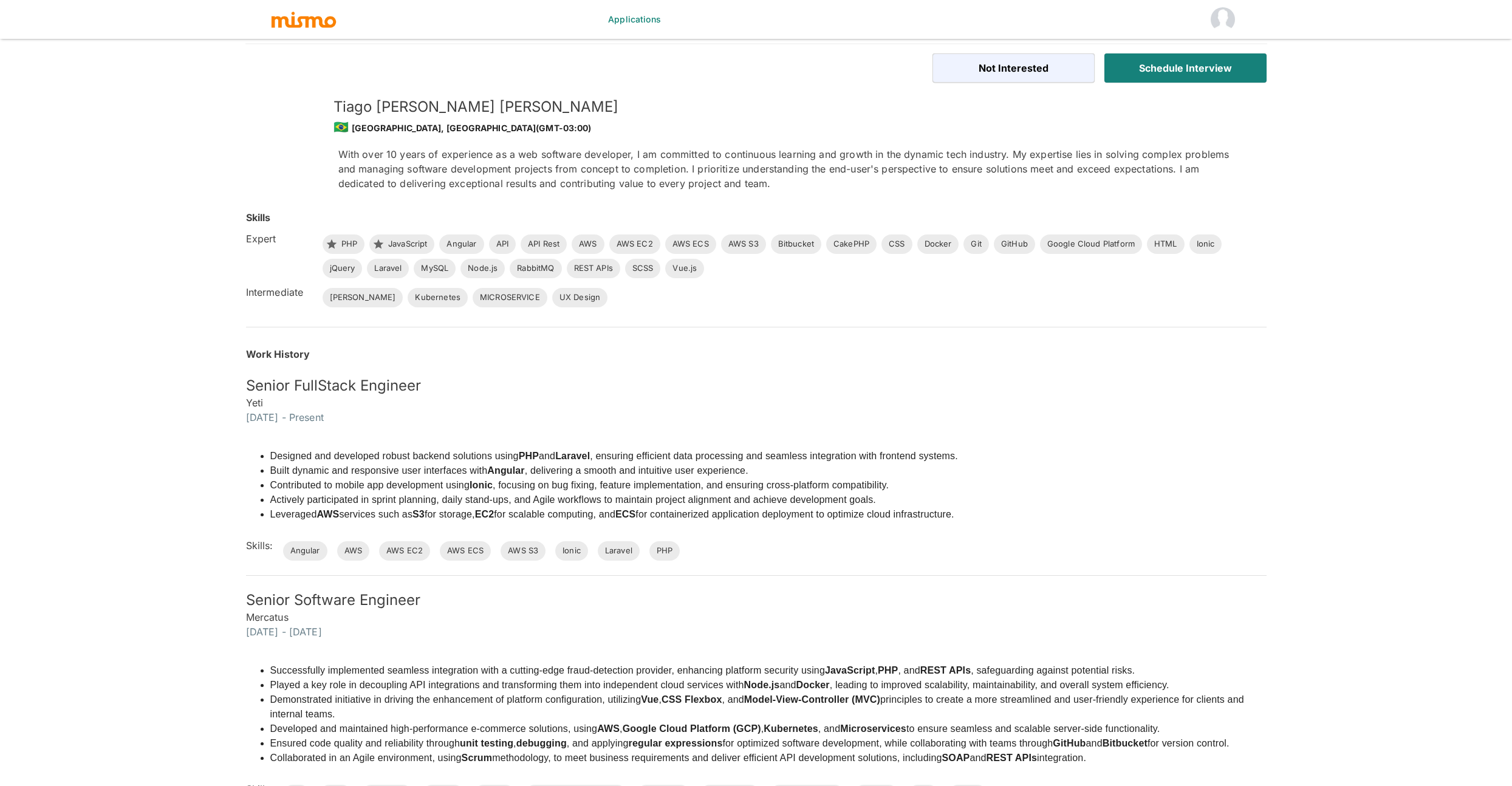
scroll to position [29, 0]
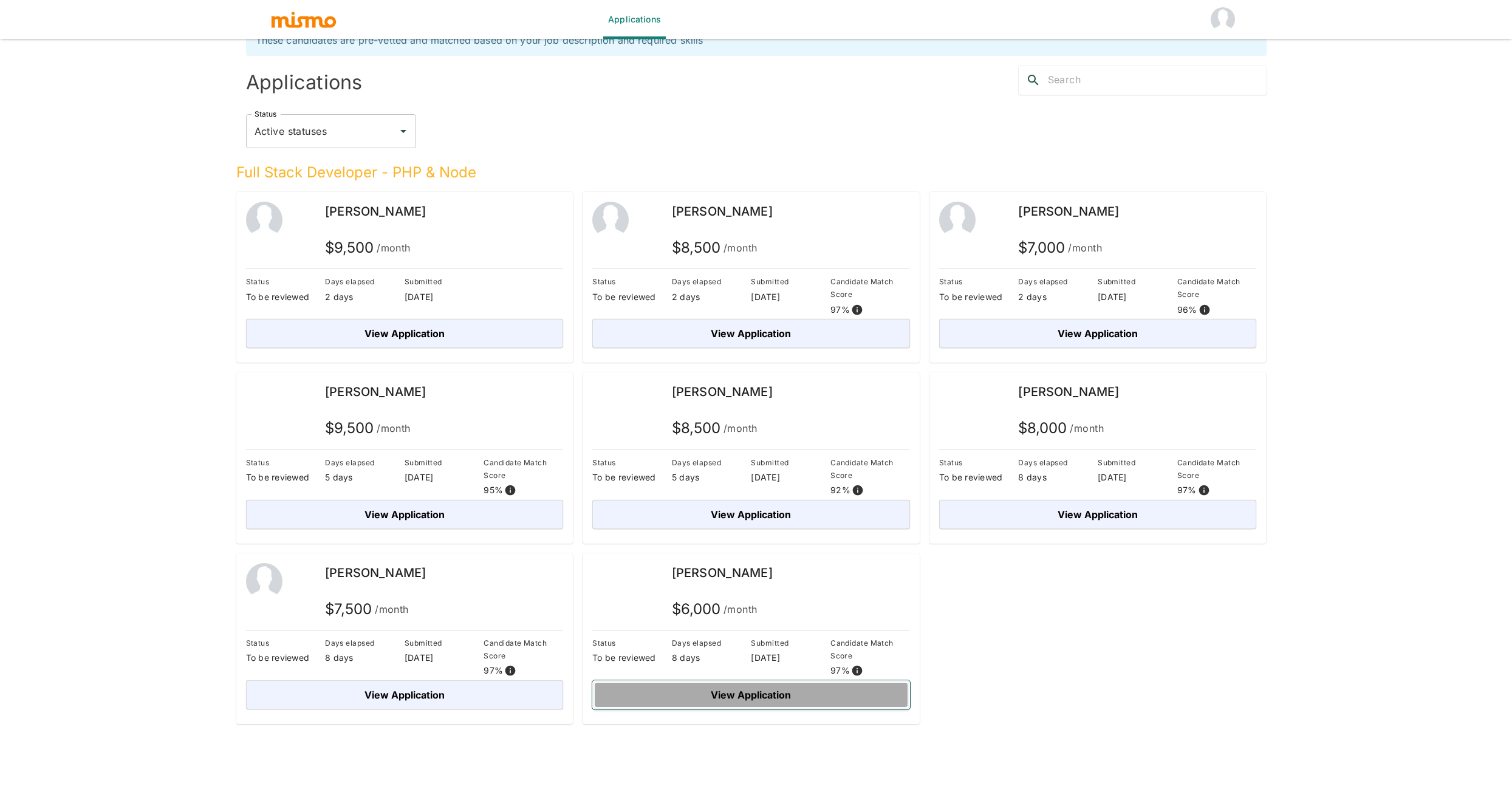
click at [779, 699] on button "View Application" at bounding box center [751, 695] width 317 height 29
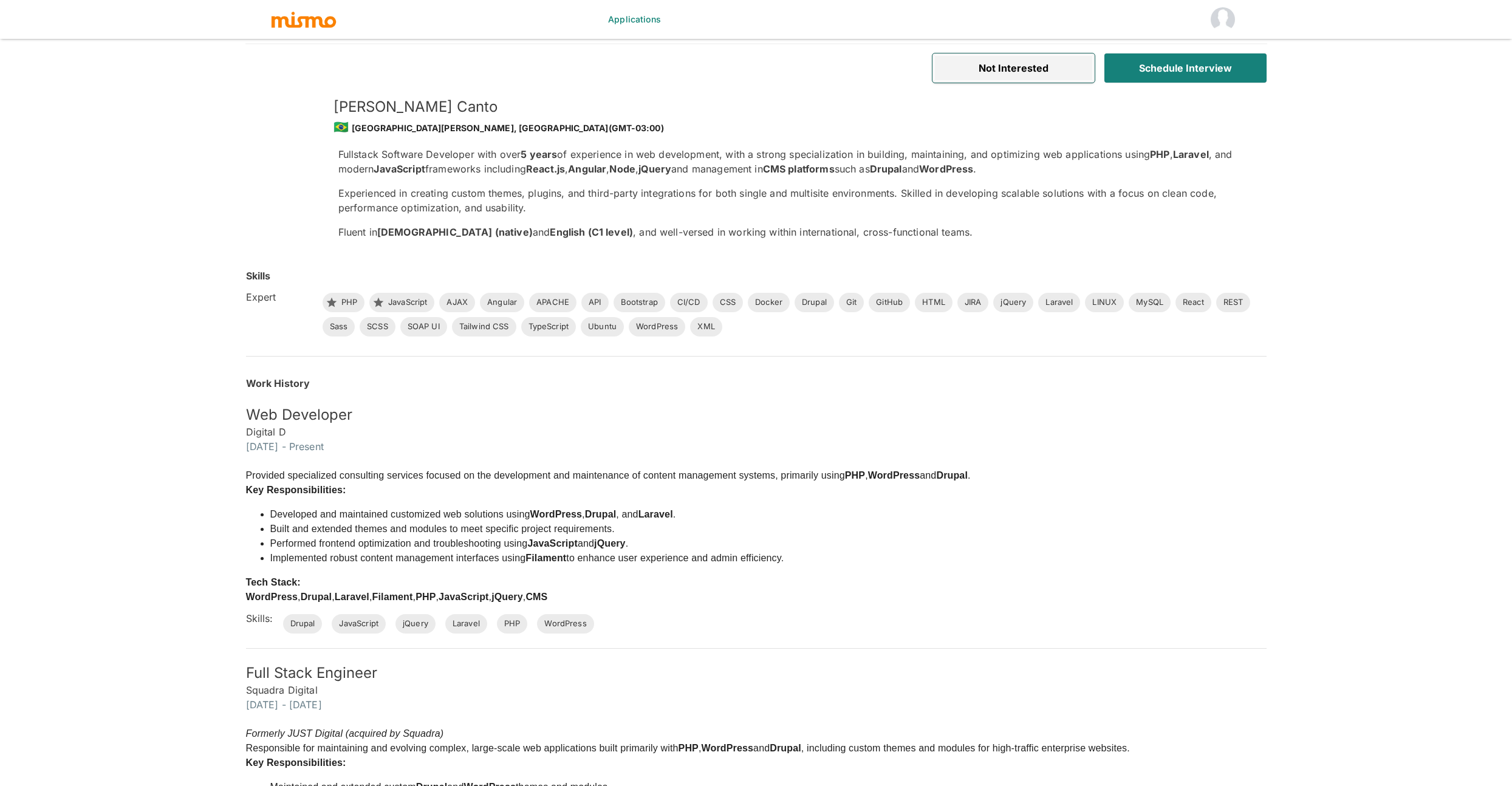
click at [1027, 73] on button "Not Interested" at bounding box center [1014, 68] width 162 height 29
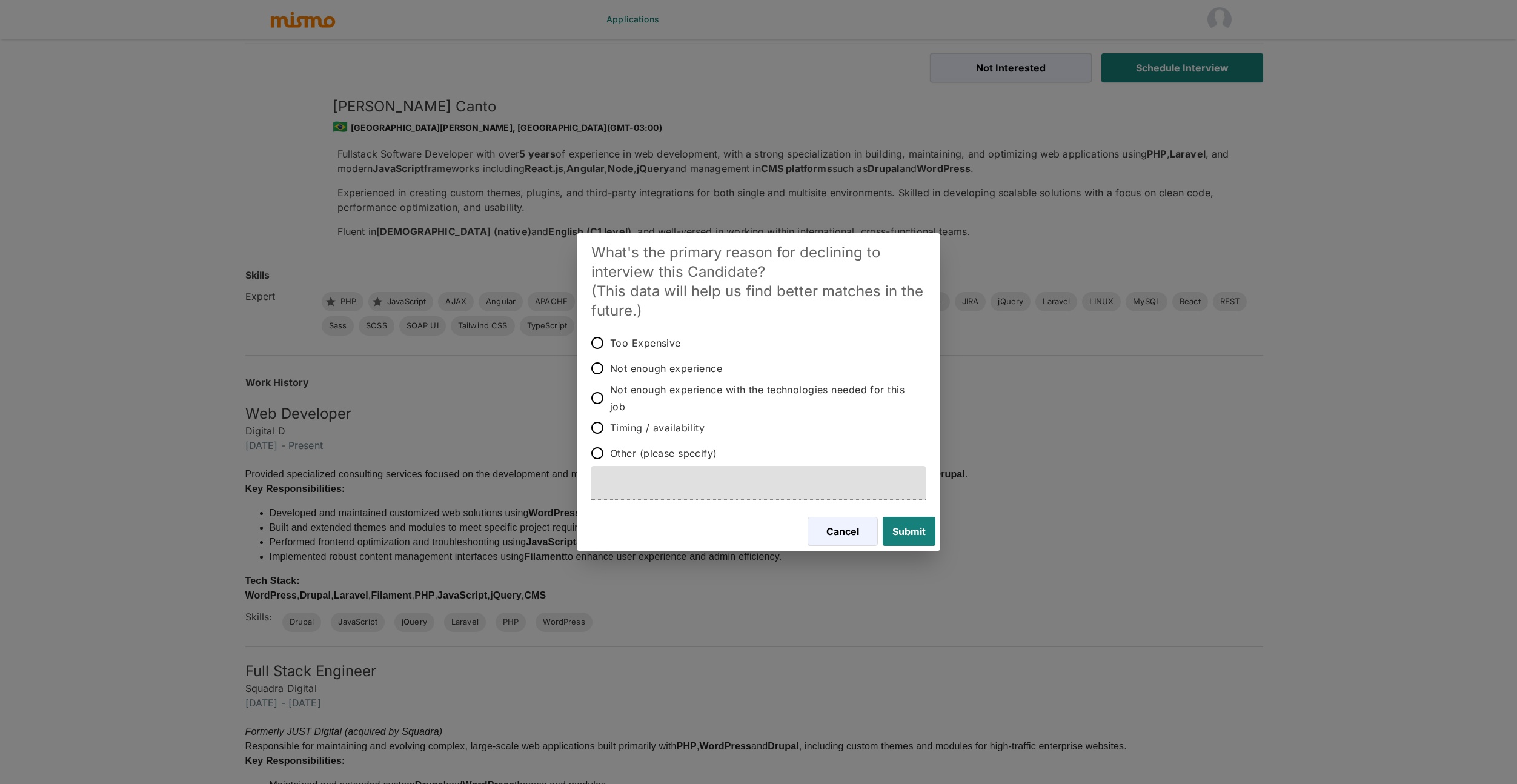
click at [672, 397] on span "Not enough experience with the technologies needed for this job" at bounding box center [763, 398] width 306 height 34
click at [610, 397] on input "Not enough experience with the technologies needed for this job" at bounding box center [597, 398] width 25 height 25
radio input "true"
click at [909, 533] on button "Submit" at bounding box center [907, 531] width 57 height 29
click at [886, 534] on button "Submit" at bounding box center [907, 531] width 57 height 29
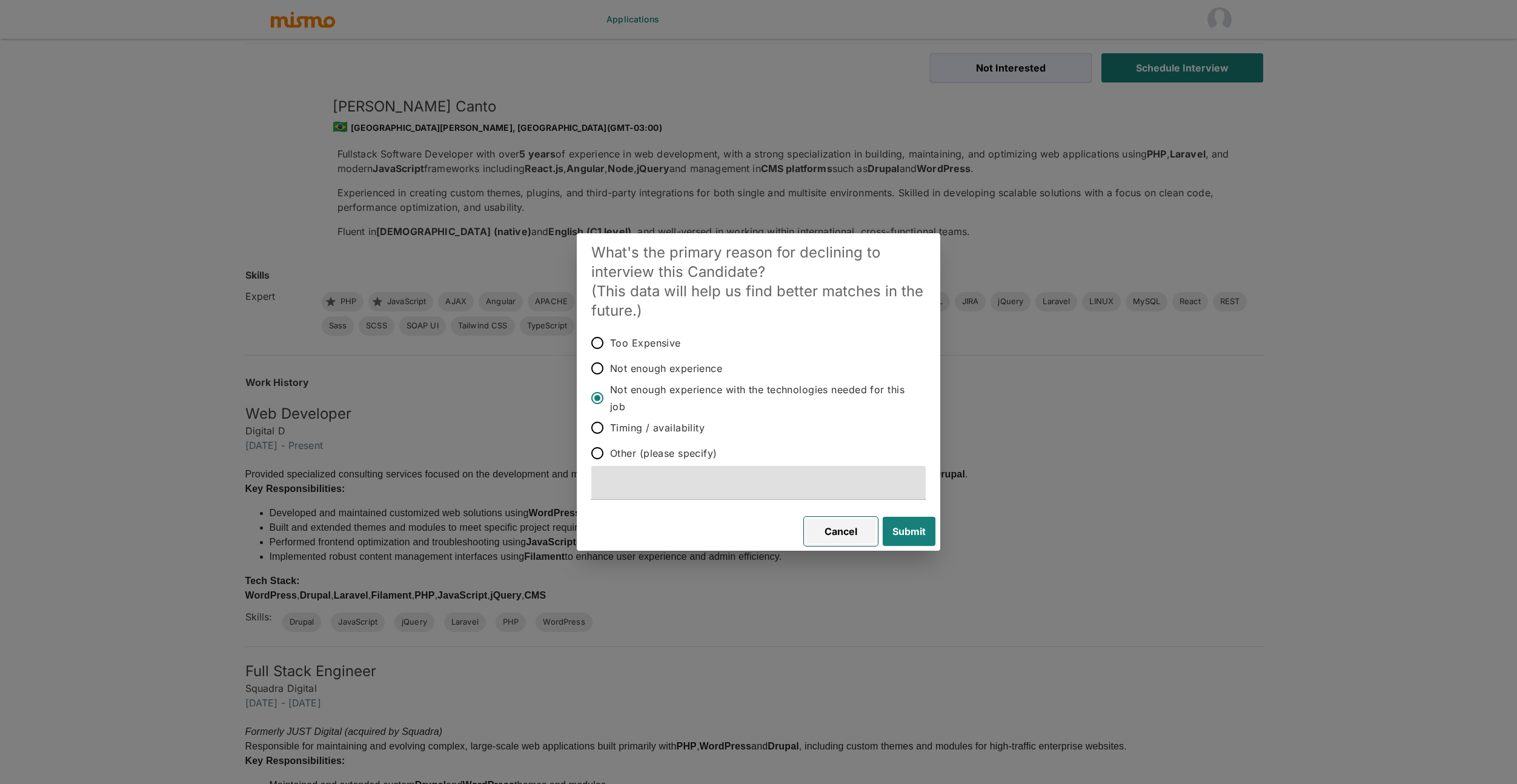
click at [845, 518] on button "Cancel" at bounding box center [840, 531] width 74 height 29
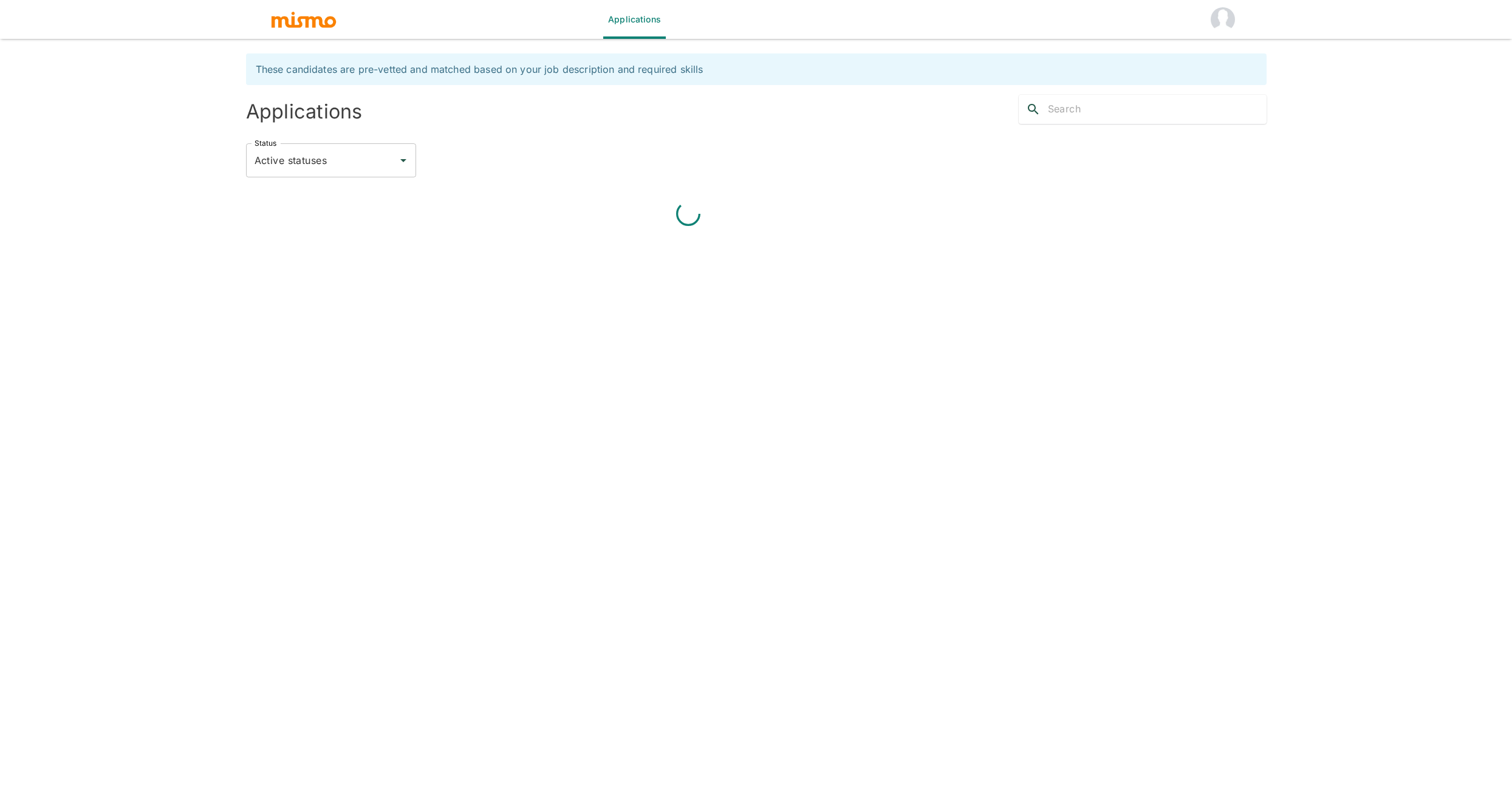
scroll to position [29, 0]
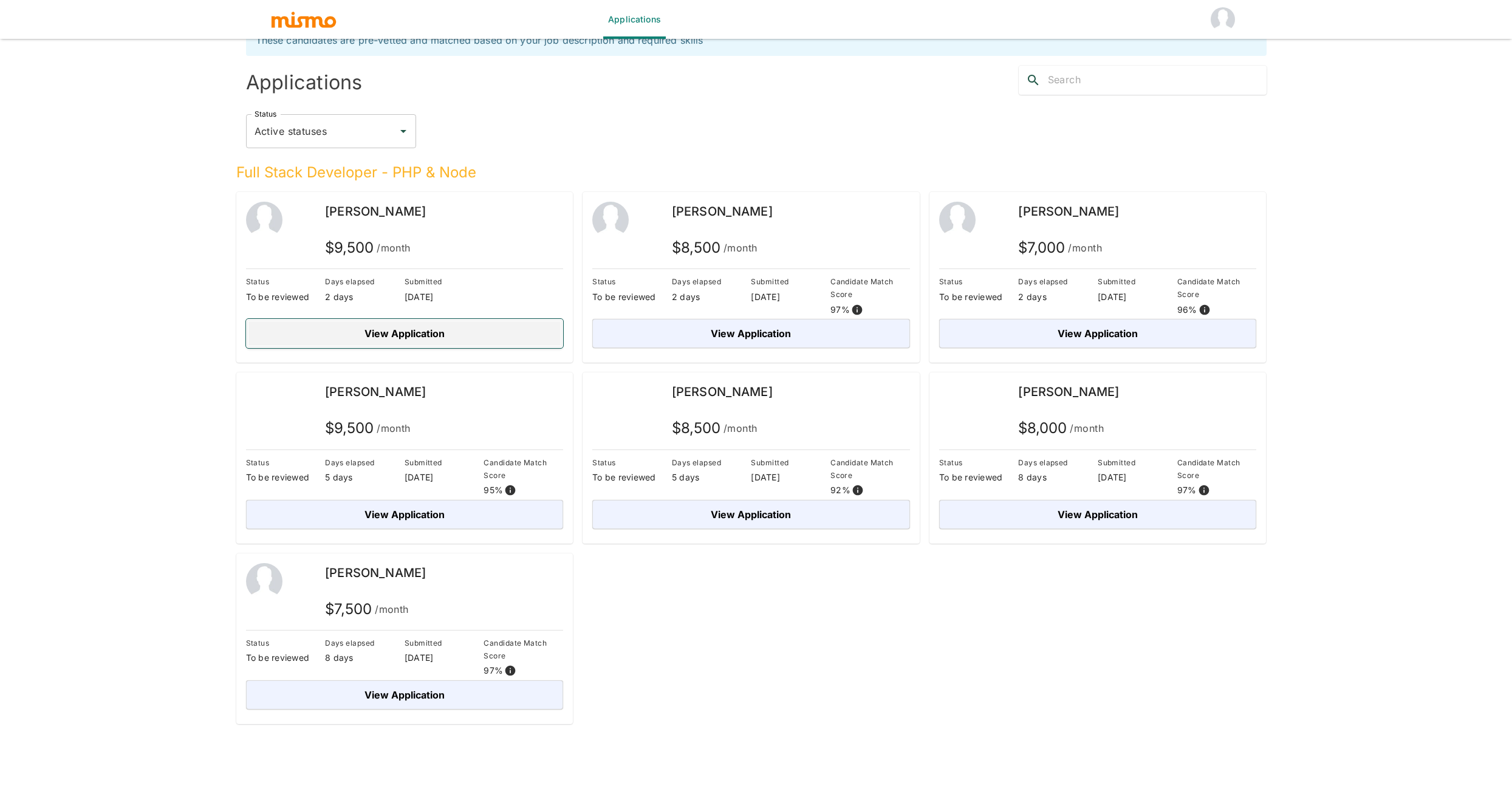
click at [413, 332] on button "View Application" at bounding box center [405, 333] width 317 height 29
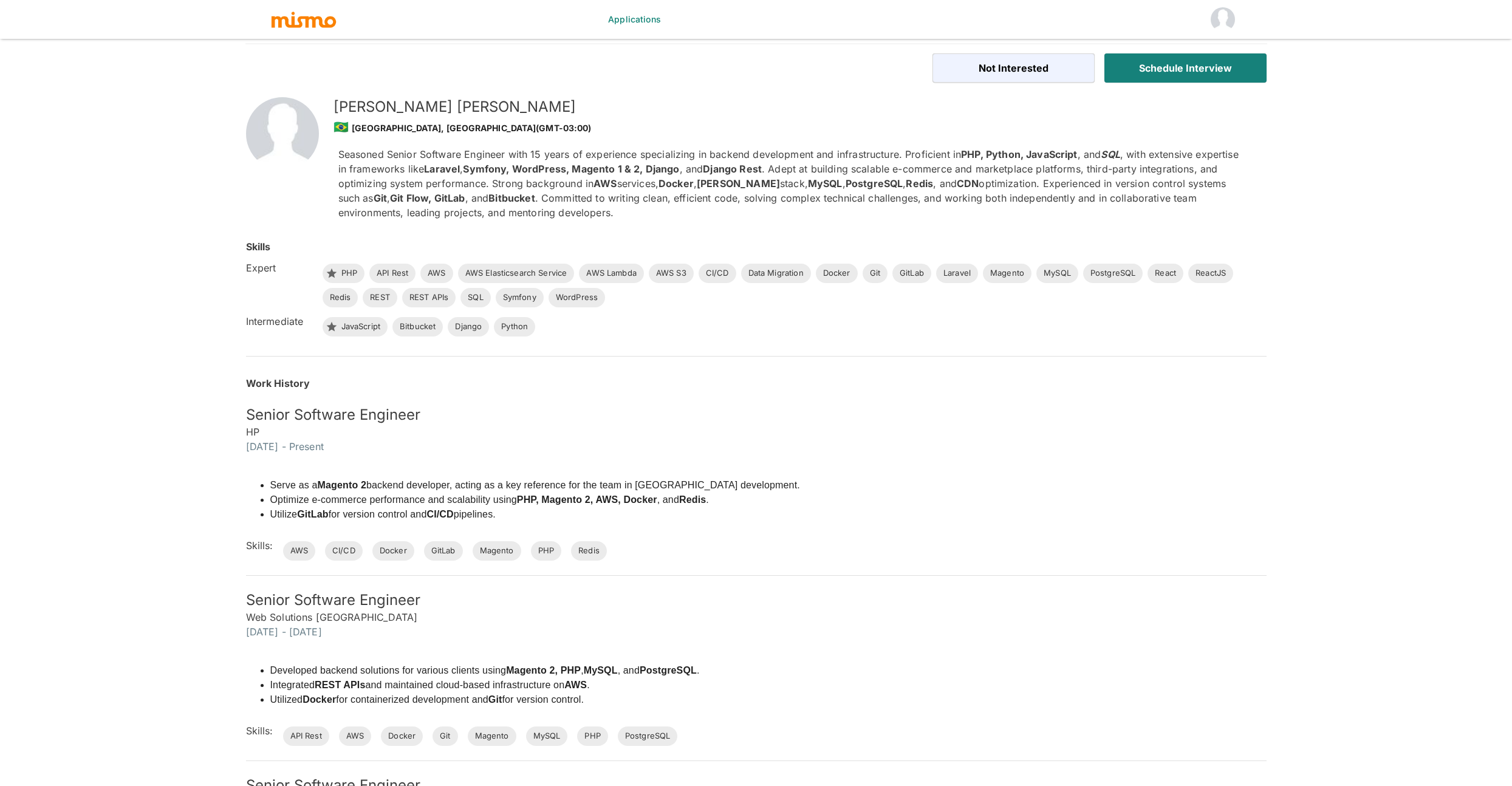
scroll to position [29, 0]
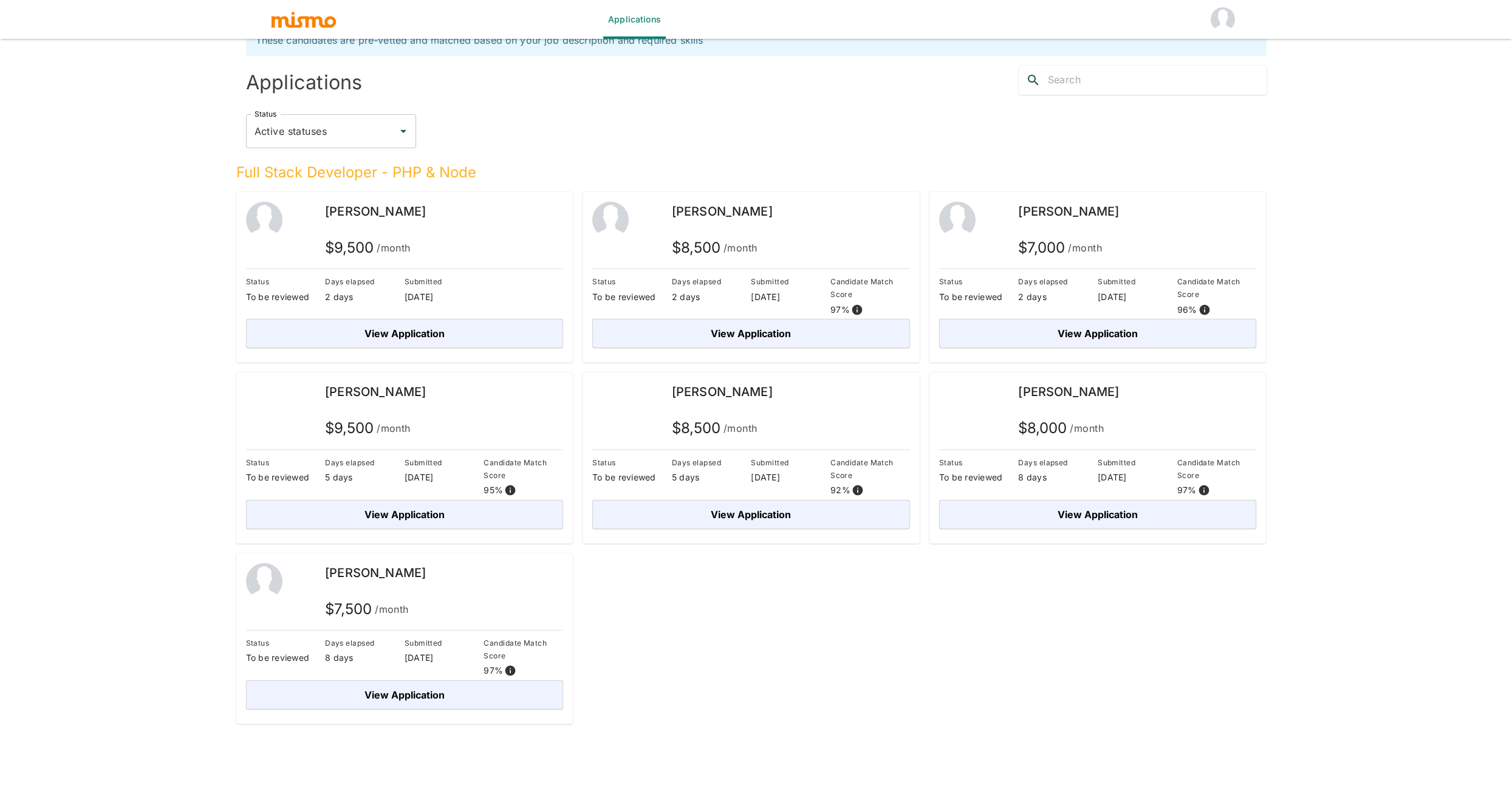
click at [1373, 134] on div "Applications These candidates are pre-vetted and matched based on your job desc…" at bounding box center [756, 378] width 1512 height 815
click at [1083, 336] on button "View Application" at bounding box center [1098, 333] width 317 height 29
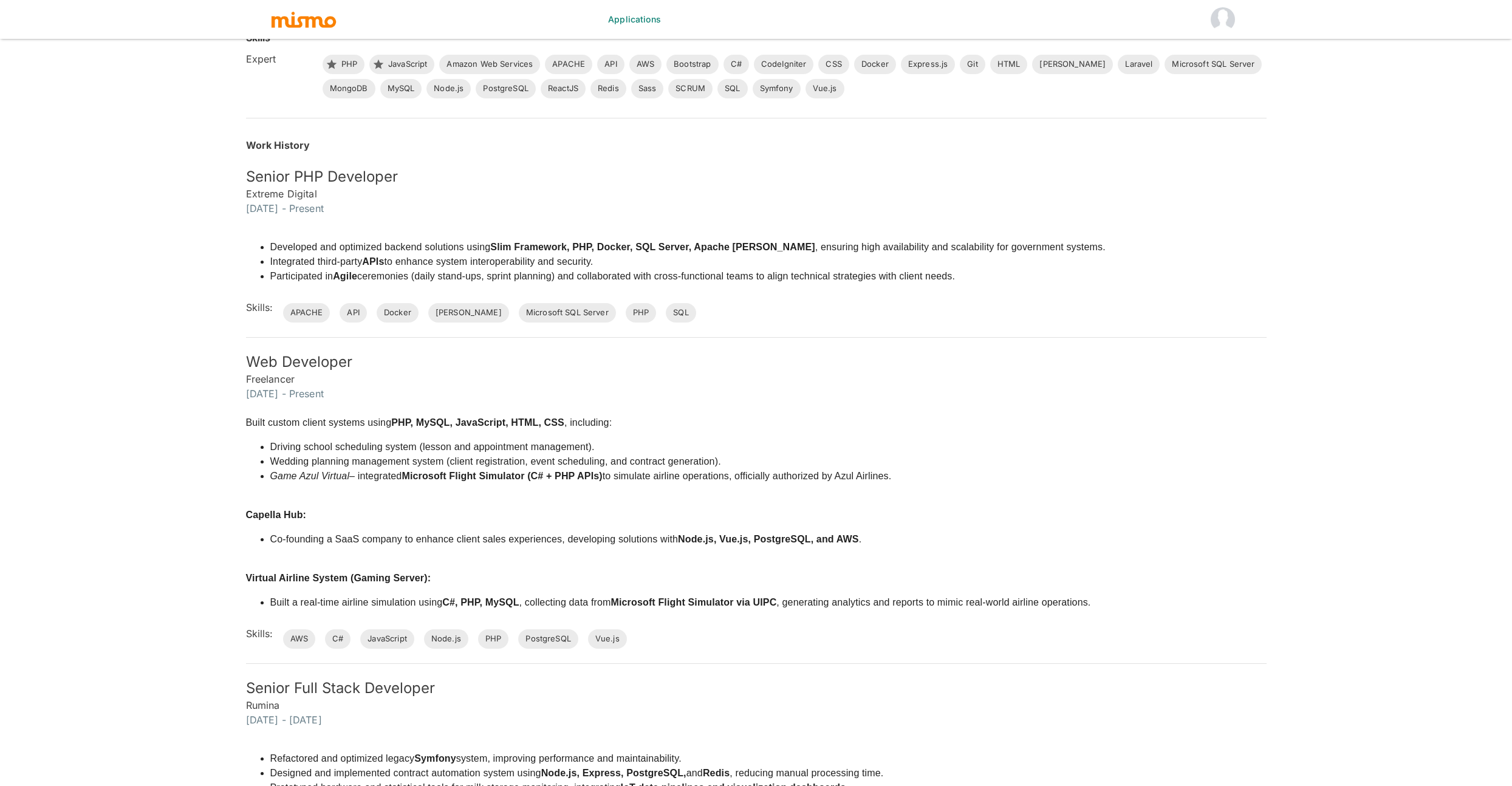
scroll to position [108, 0]
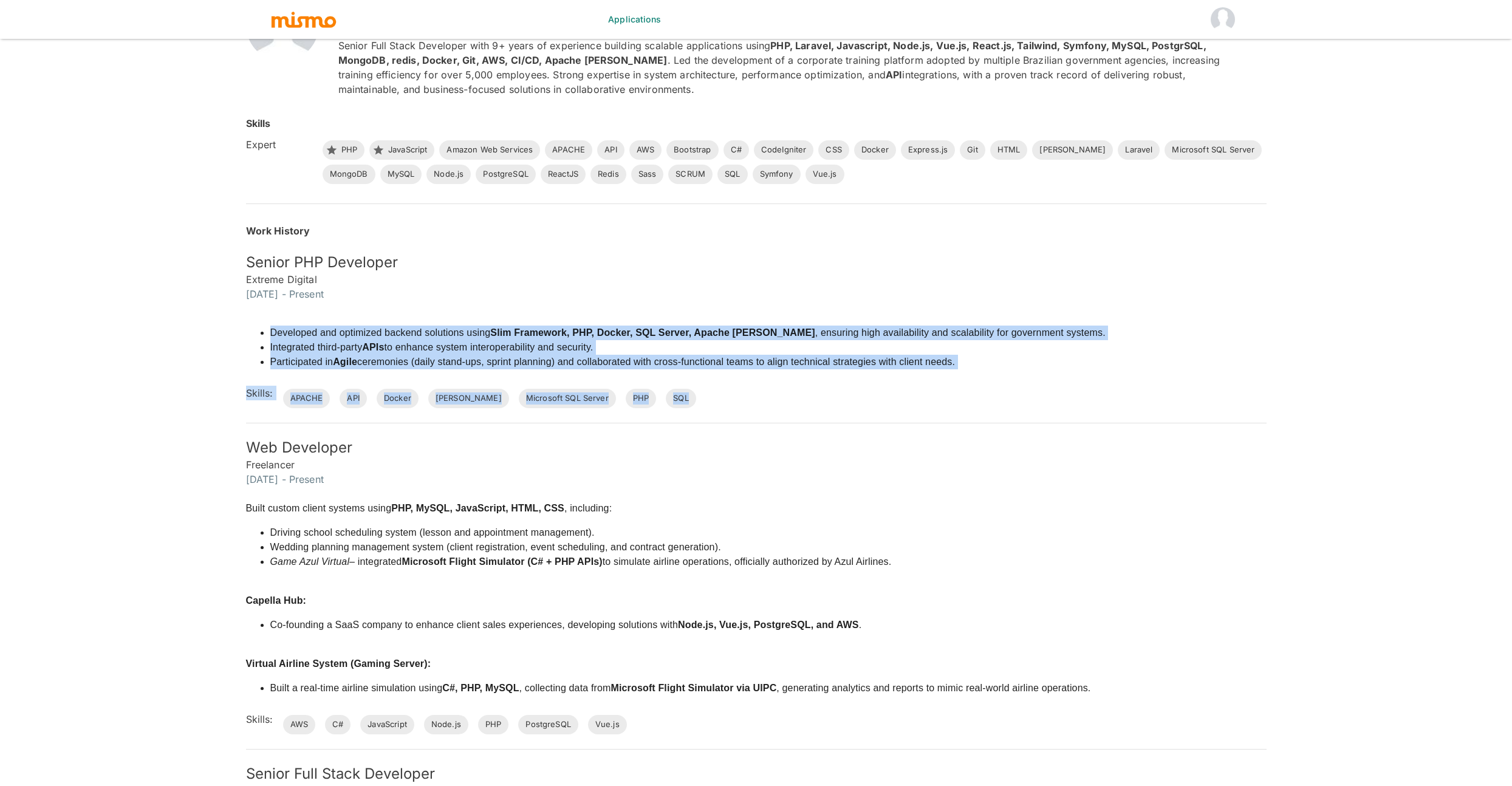
drag, startPoint x: 704, startPoint y: 394, endPoint x: 231, endPoint y: 326, distance: 477.9
click at [231, 326] on div "Developed and optimized backend solutions using Slim Framework, PHP, Docker, SQ…" at bounding box center [748, 354] width 1035 height 107
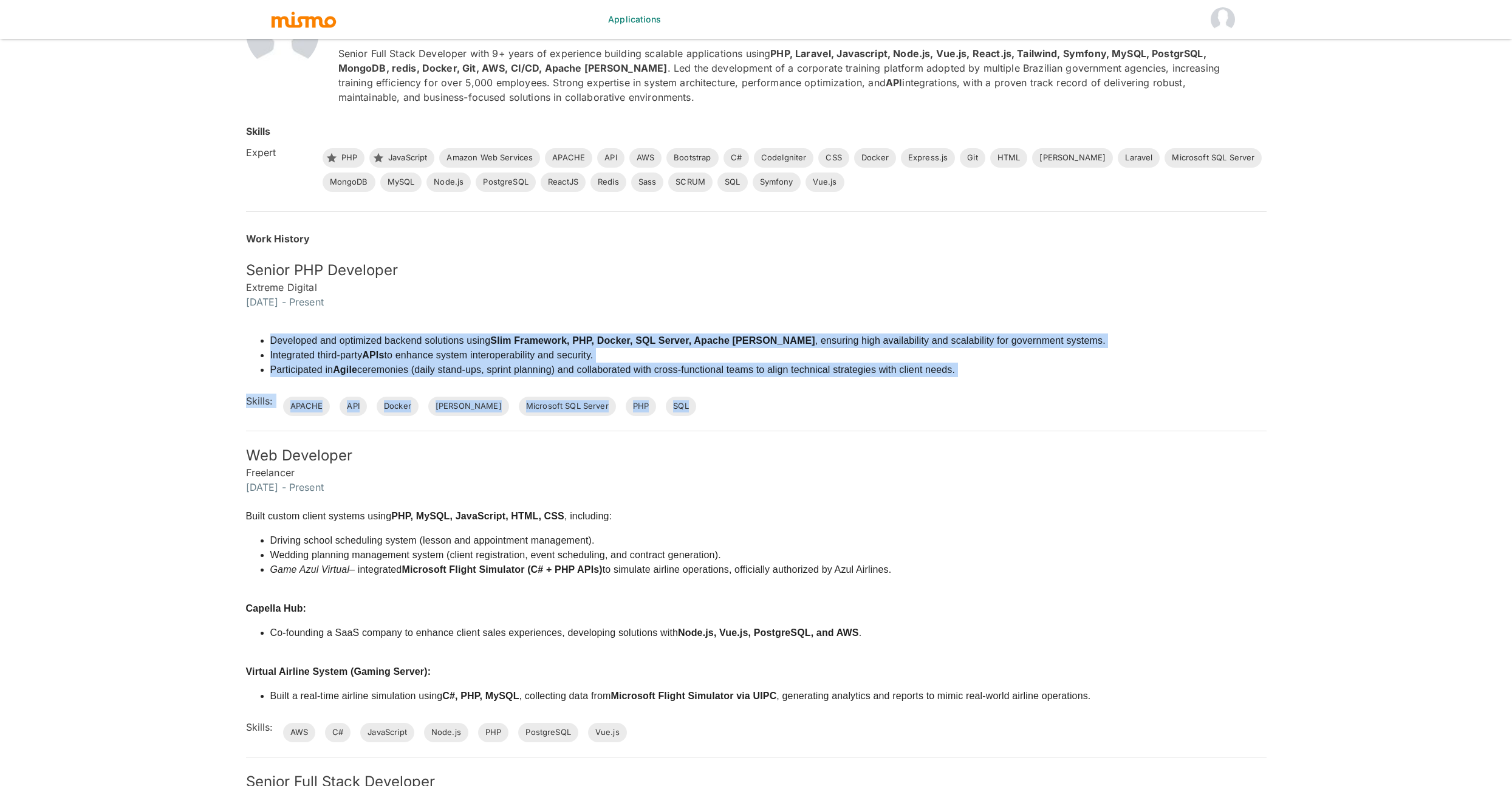
scroll to position [0, 0]
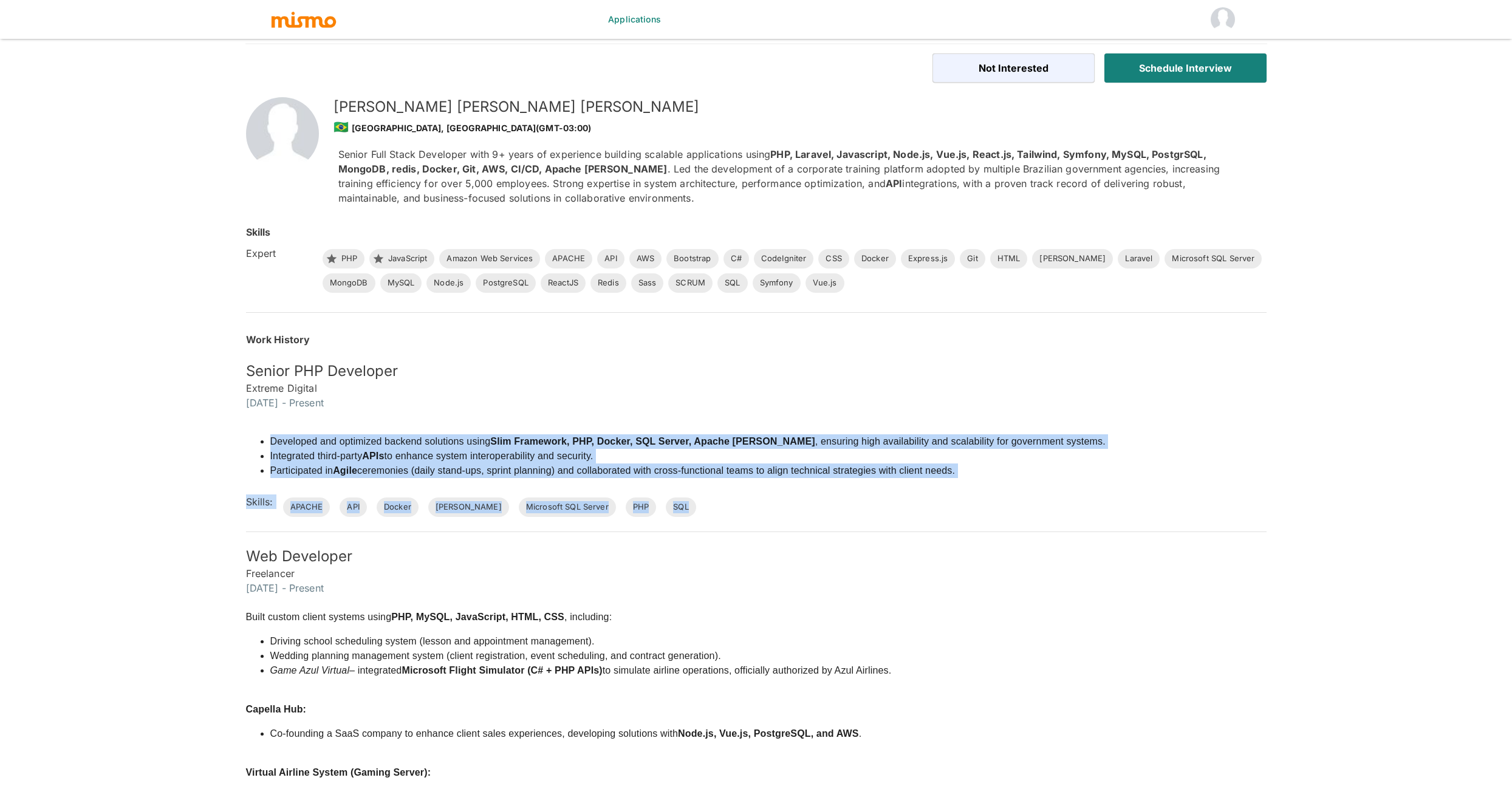
scroll to position [29, 0]
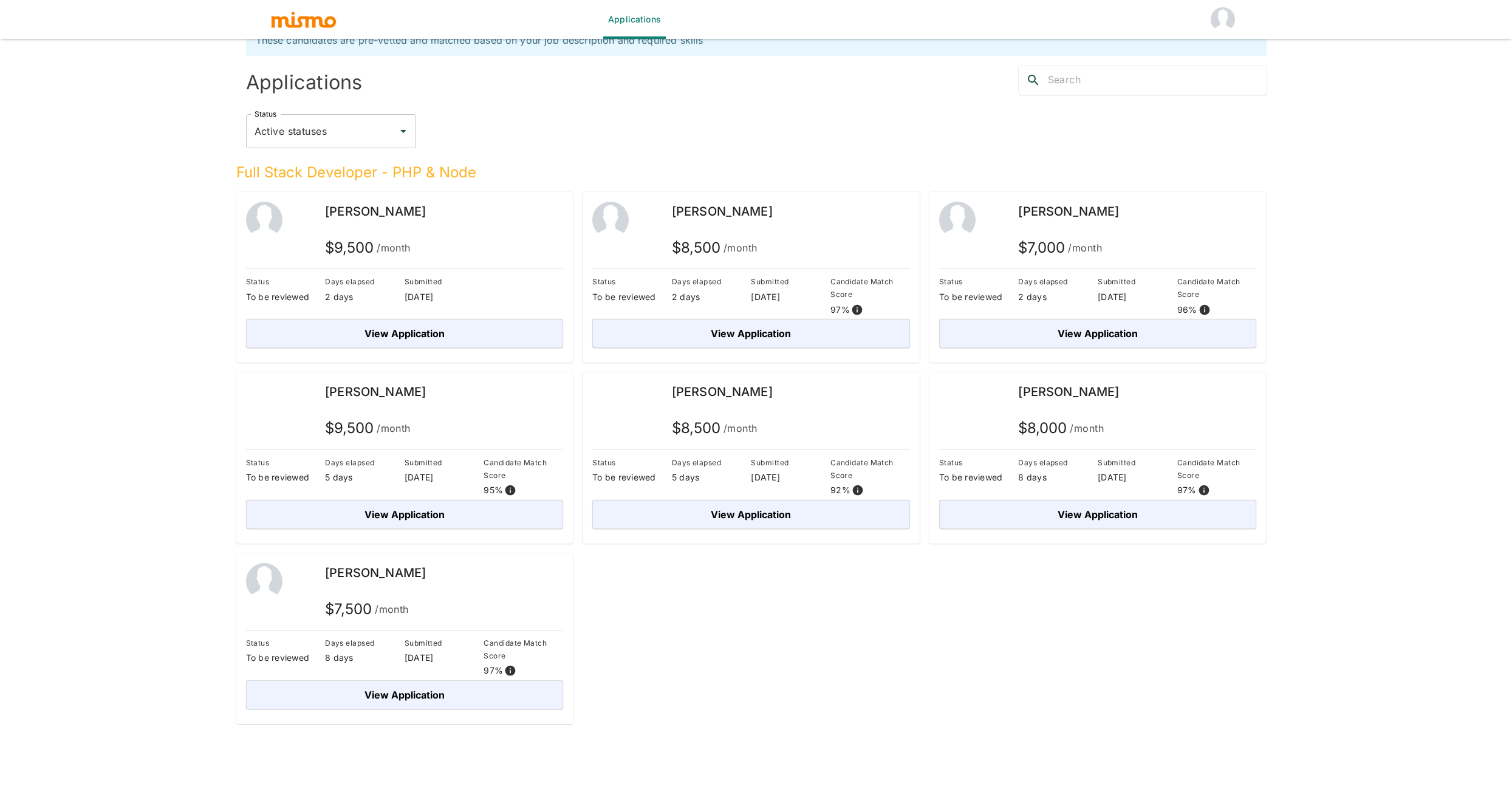
click at [380, 311] on div "Status To be reviewed Days elapsed 2 days Submitted [DATE] View Application" at bounding box center [405, 311] width 317 height 73
click at [384, 324] on button "View Application" at bounding box center [405, 333] width 317 height 29
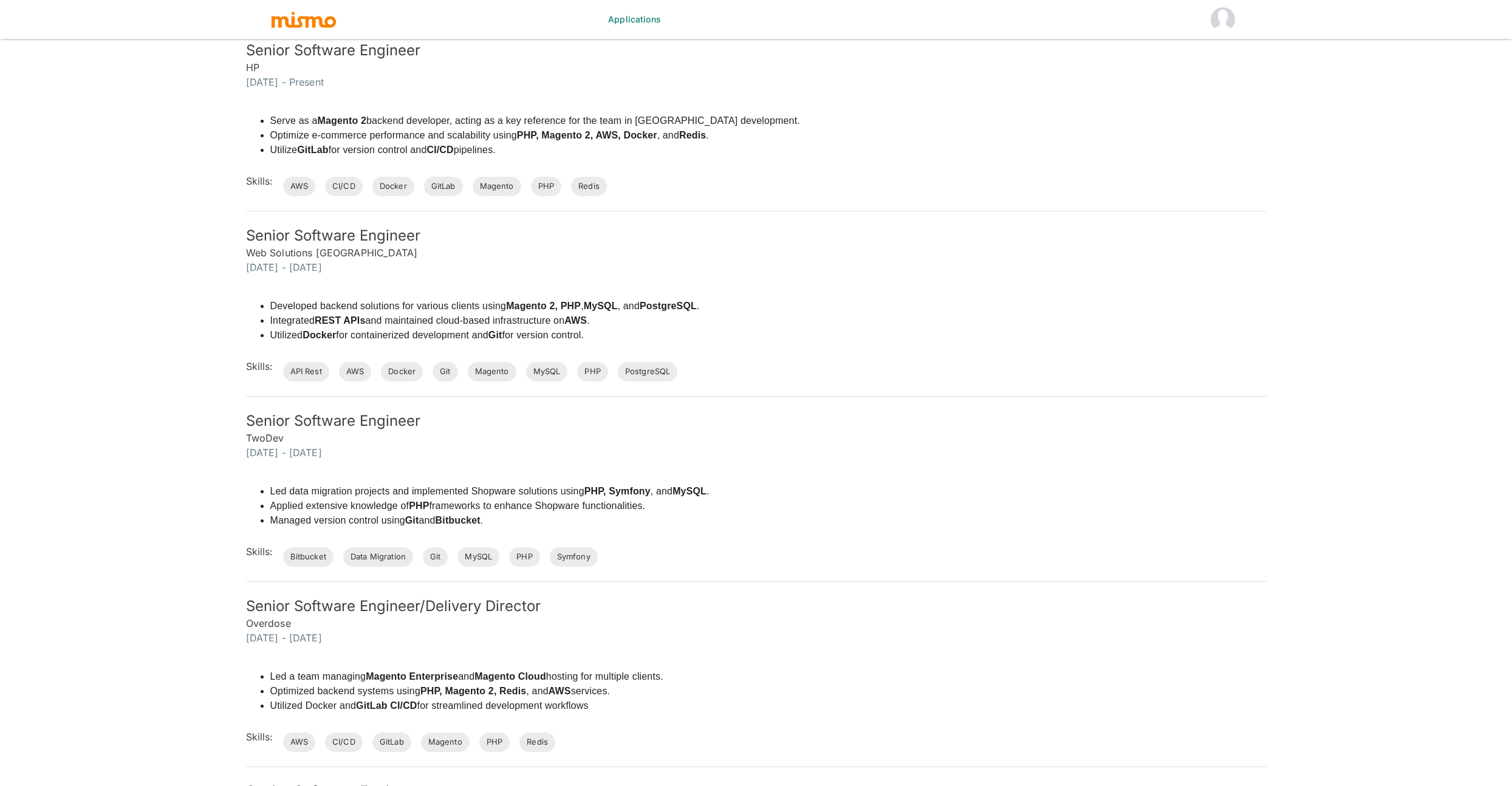
scroll to position [695, 0]
